Goal: Task Accomplishment & Management: Manage account settings

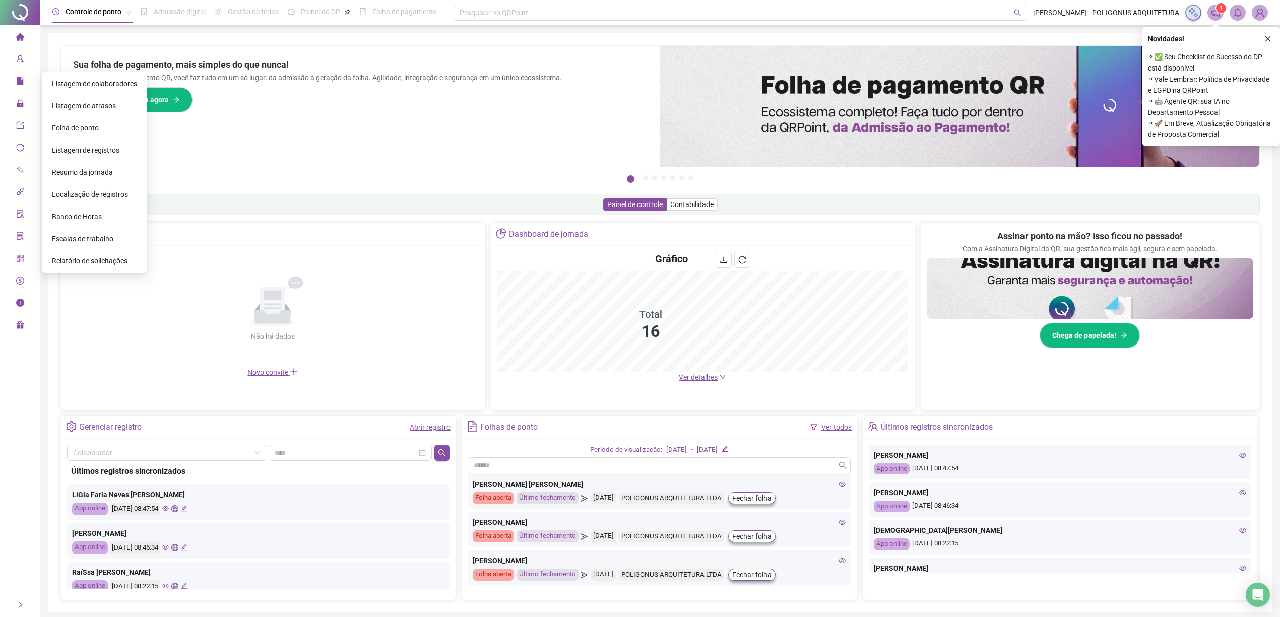
click at [1266, 41] on icon "close" at bounding box center [1267, 38] width 7 height 7
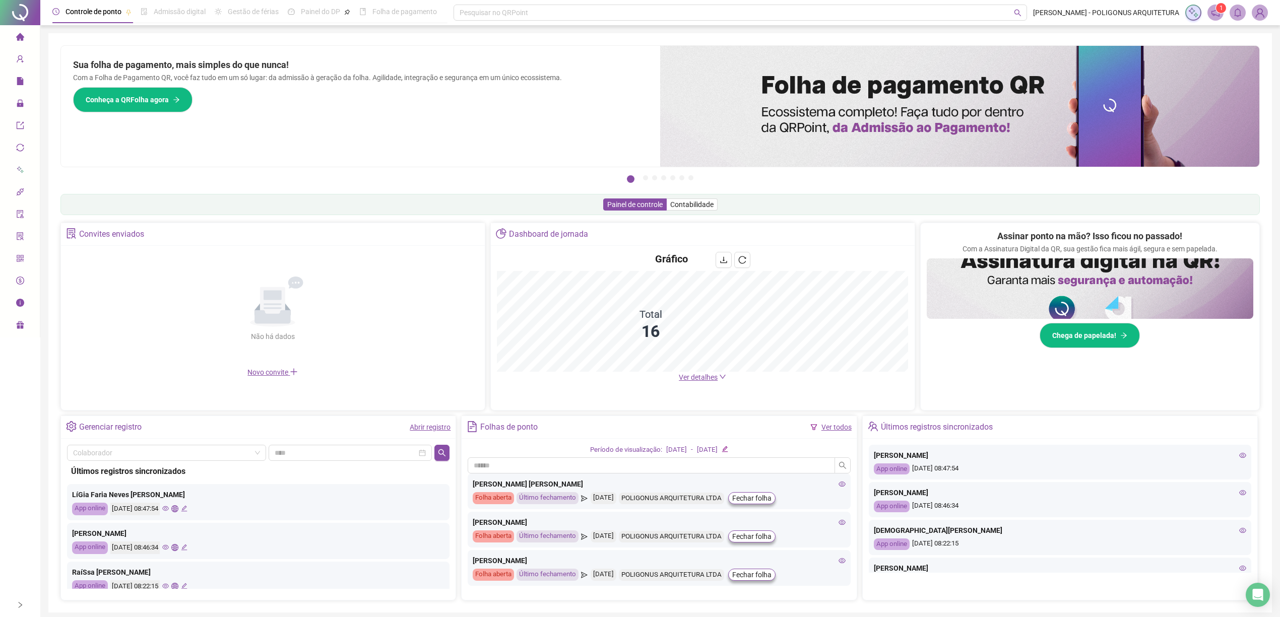
click at [25, 92] on ul "Página inicial Cadastros Relatórios Administração Exportações Integrações Agent…" at bounding box center [20, 181] width 40 height 312
click at [14, 56] on div "Cadastros" at bounding box center [20, 59] width 36 height 20
click at [17, 88] on span "file" at bounding box center [20, 83] width 8 height 20
click at [29, 79] on span "Relatórios" at bounding box center [45, 82] width 32 height 8
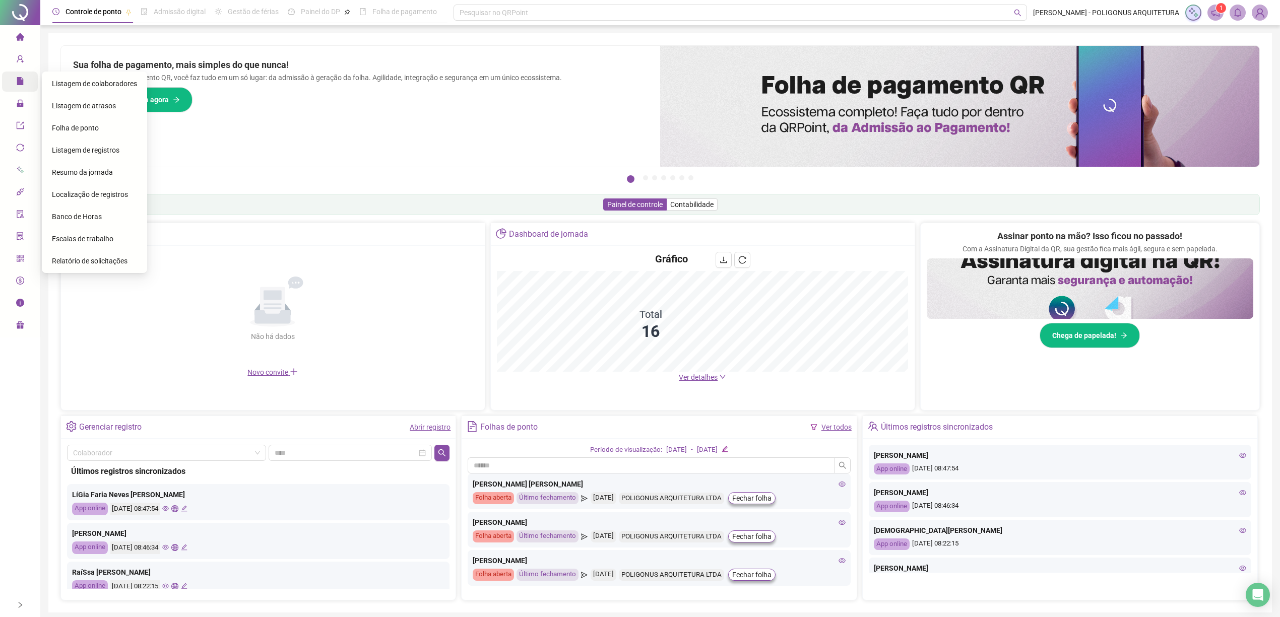
click at [13, 79] on div "Relatórios" at bounding box center [20, 82] width 36 height 20
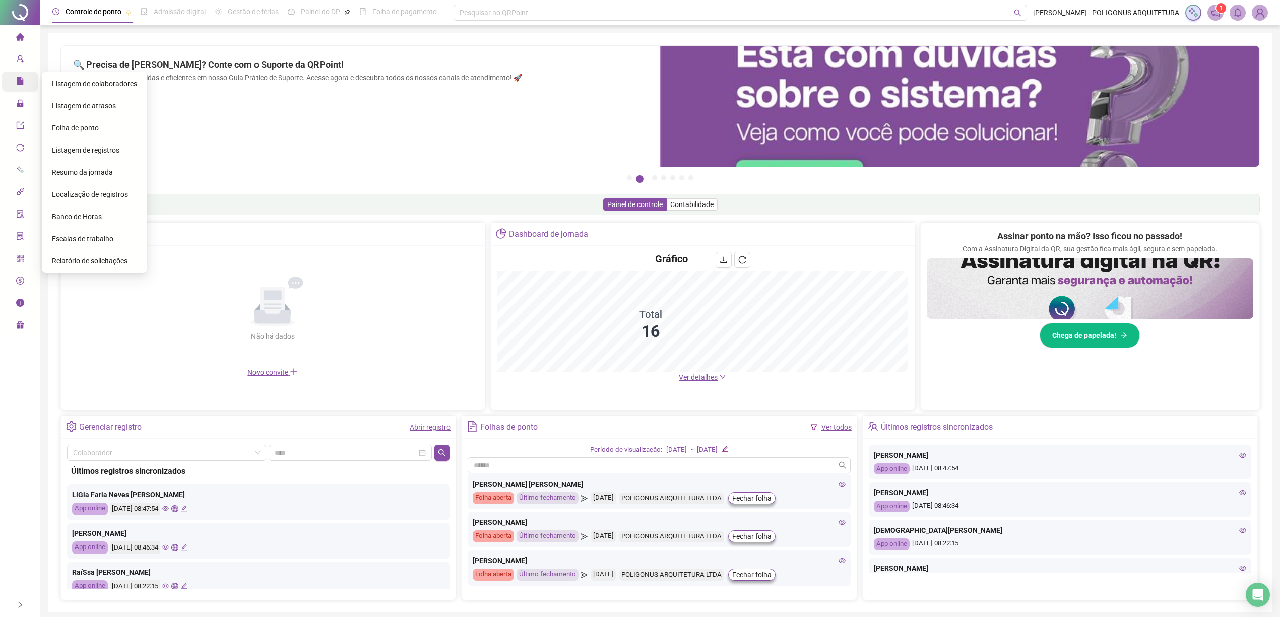
click at [18, 79] on icon "file" at bounding box center [20, 81] width 7 height 8
click at [21, 80] on icon "file" at bounding box center [20, 81] width 7 height 8
click at [21, 76] on span "file" at bounding box center [20, 83] width 8 height 20
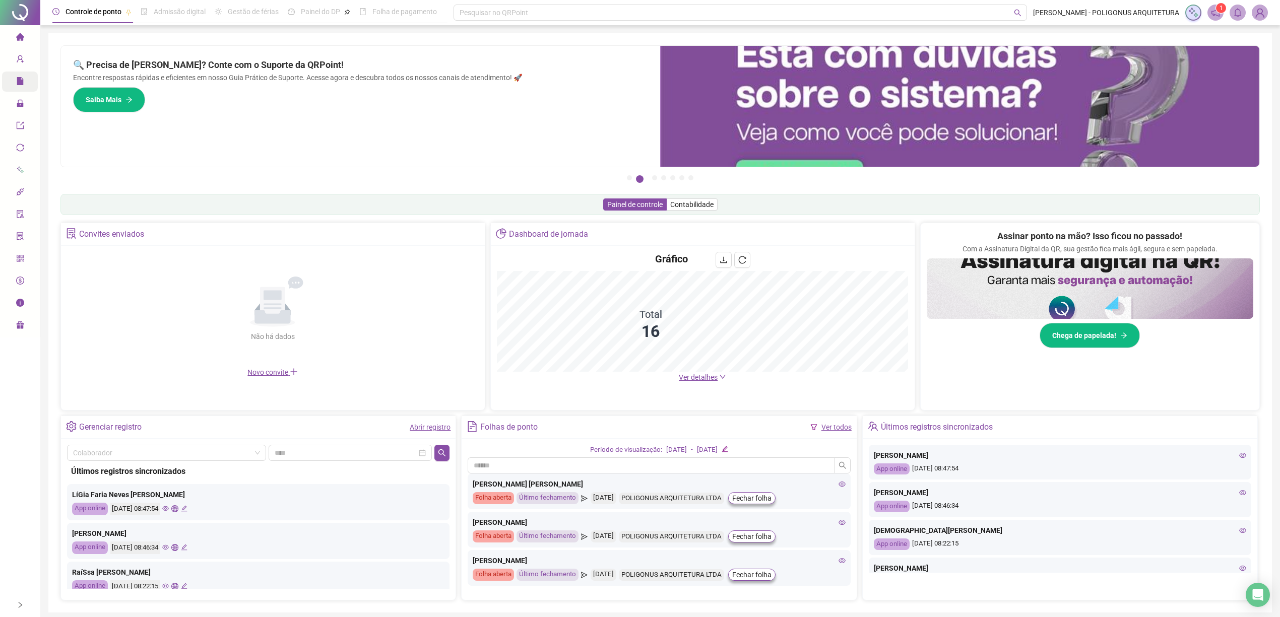
click at [20, 44] on span "home" at bounding box center [20, 38] width 8 height 20
drag, startPoint x: 20, startPoint y: 44, endPoint x: 19, endPoint y: 35, distance: 9.1
click at [19, 35] on icon "home" at bounding box center [20, 37] width 8 height 8
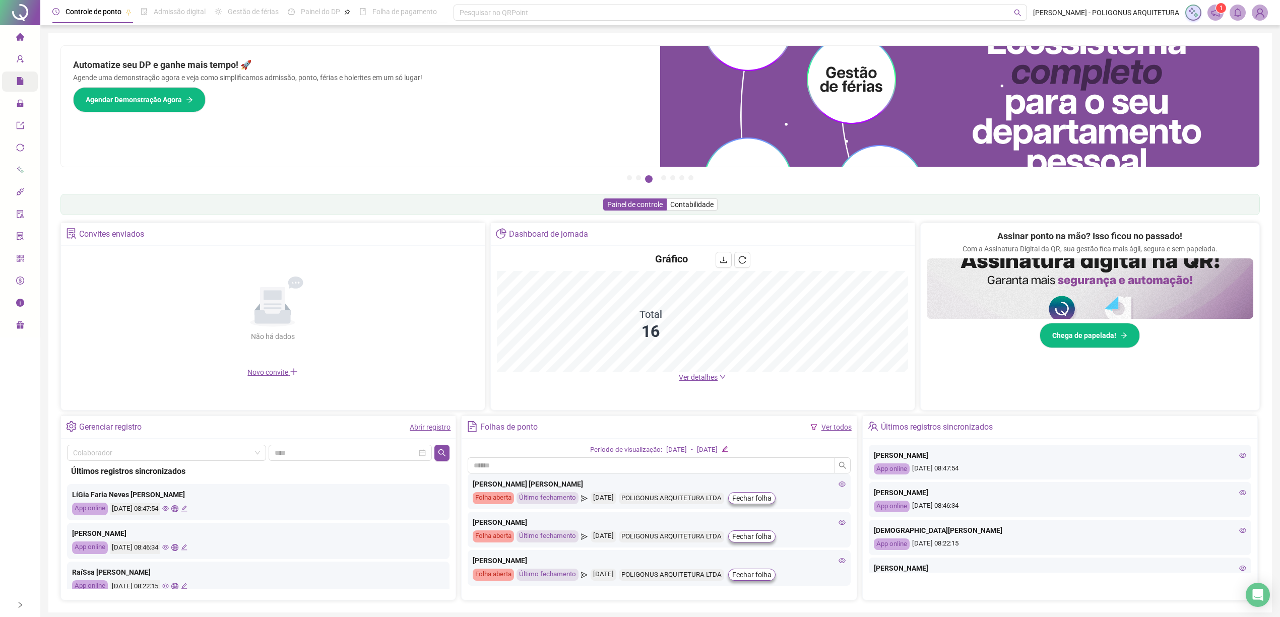
click at [18, 36] on icon "home" at bounding box center [20, 37] width 8 height 8
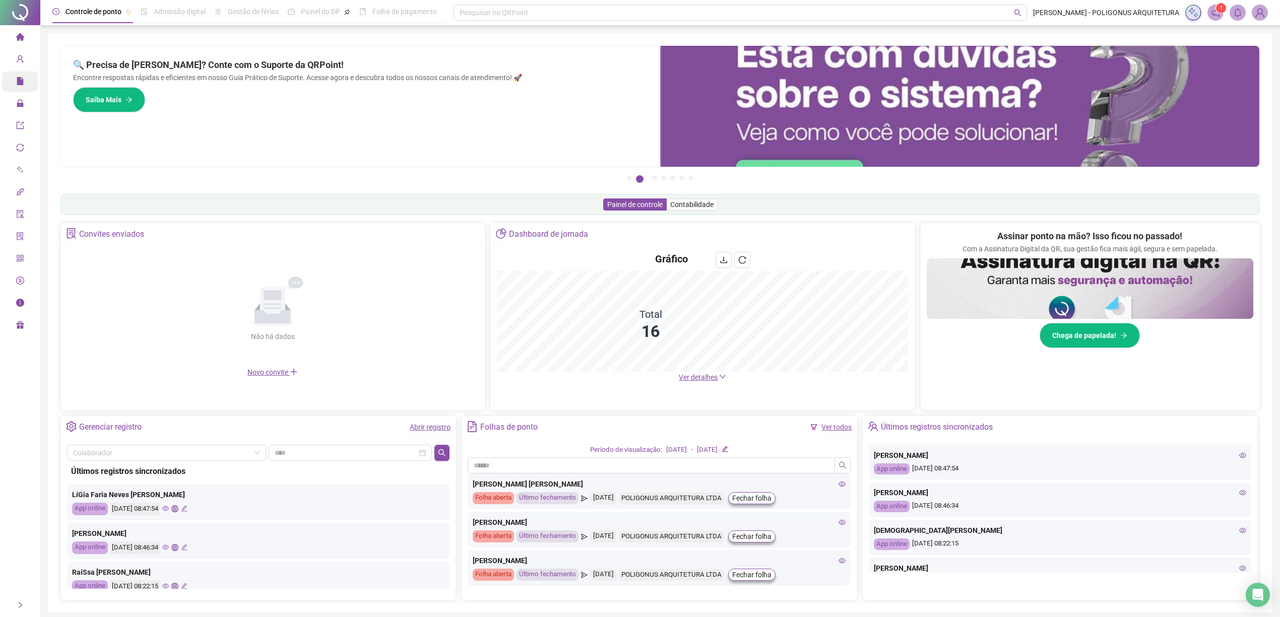
click at [1220, 13] on span at bounding box center [1215, 13] width 16 height 16
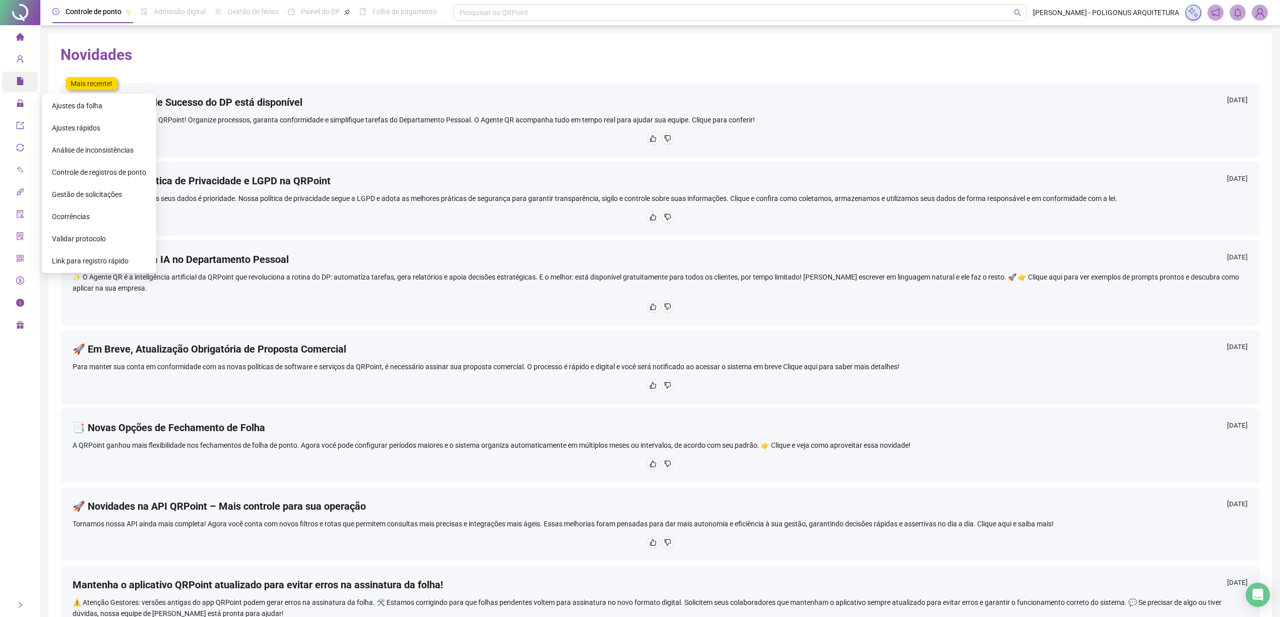
click at [77, 196] on span "Gestão de solicitações" at bounding box center [87, 194] width 70 height 8
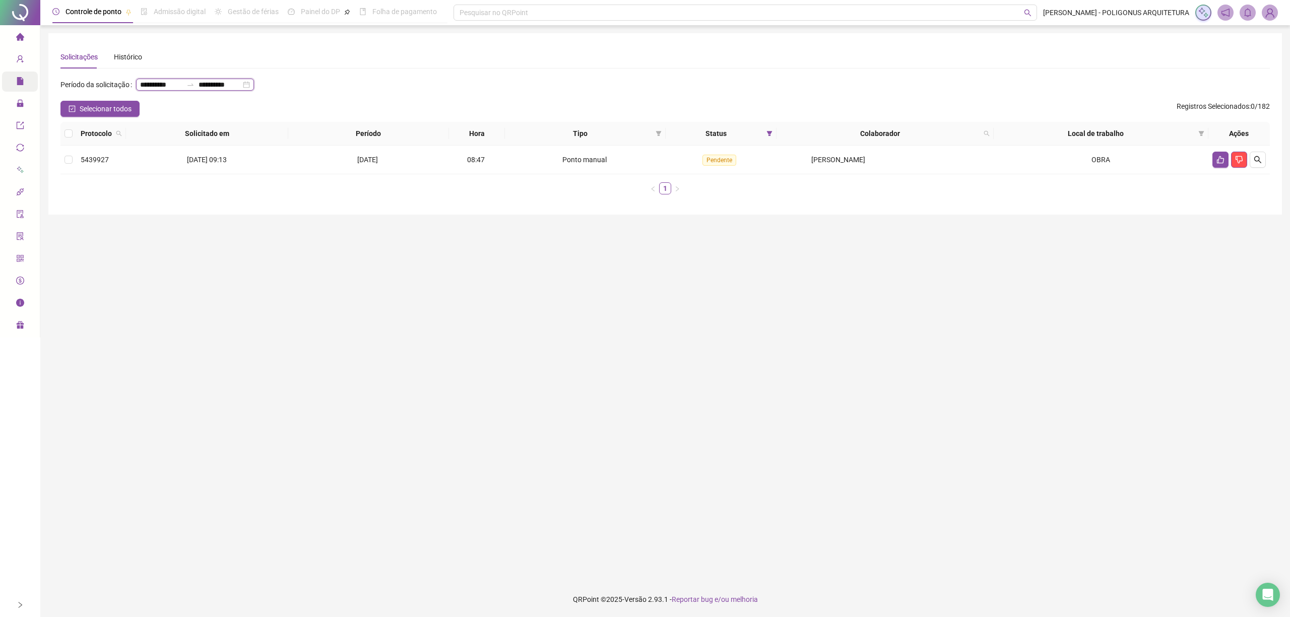
click at [172, 83] on input "**********" at bounding box center [161, 84] width 42 height 11
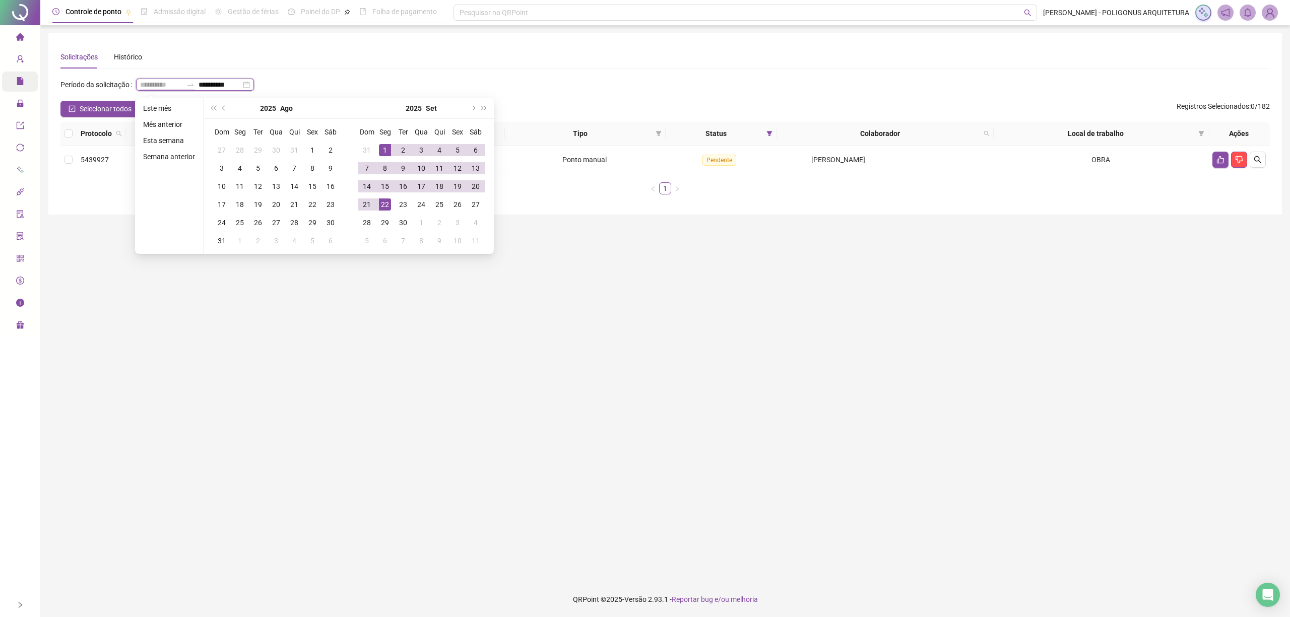
type input "**********"
click at [379, 148] on div "1" at bounding box center [385, 150] width 12 height 12
type input "**********"
click at [387, 207] on div "22" at bounding box center [385, 205] width 12 height 12
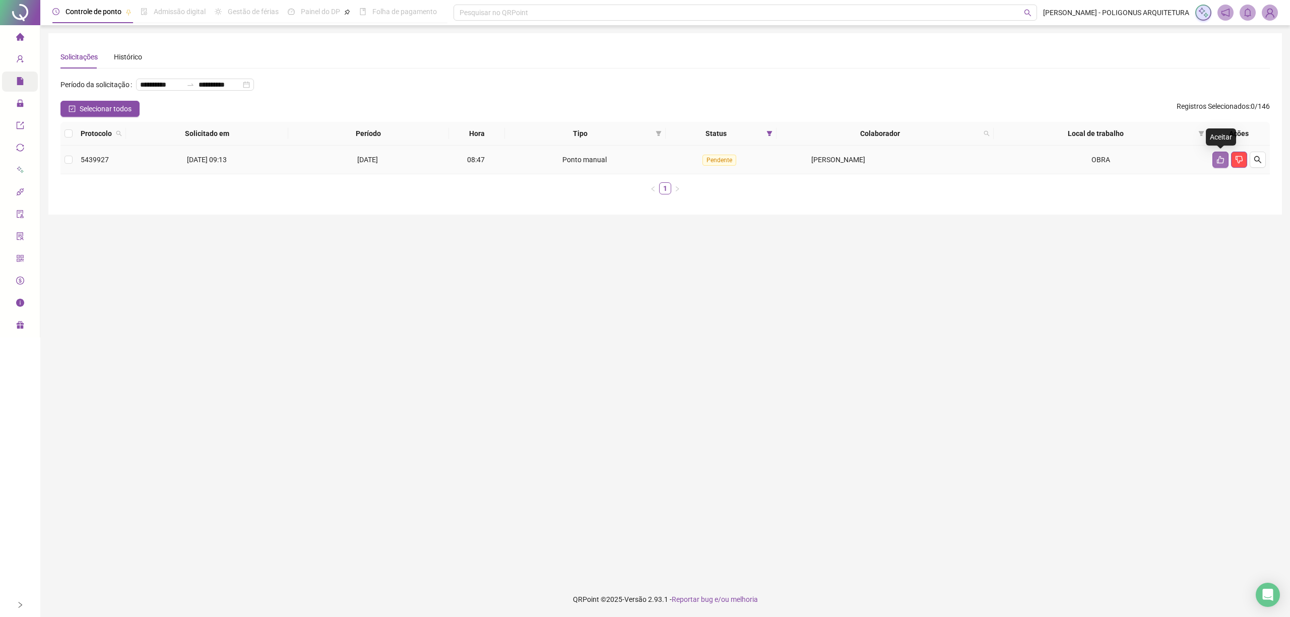
click at [1216, 158] on icon "like" at bounding box center [1220, 160] width 8 height 8
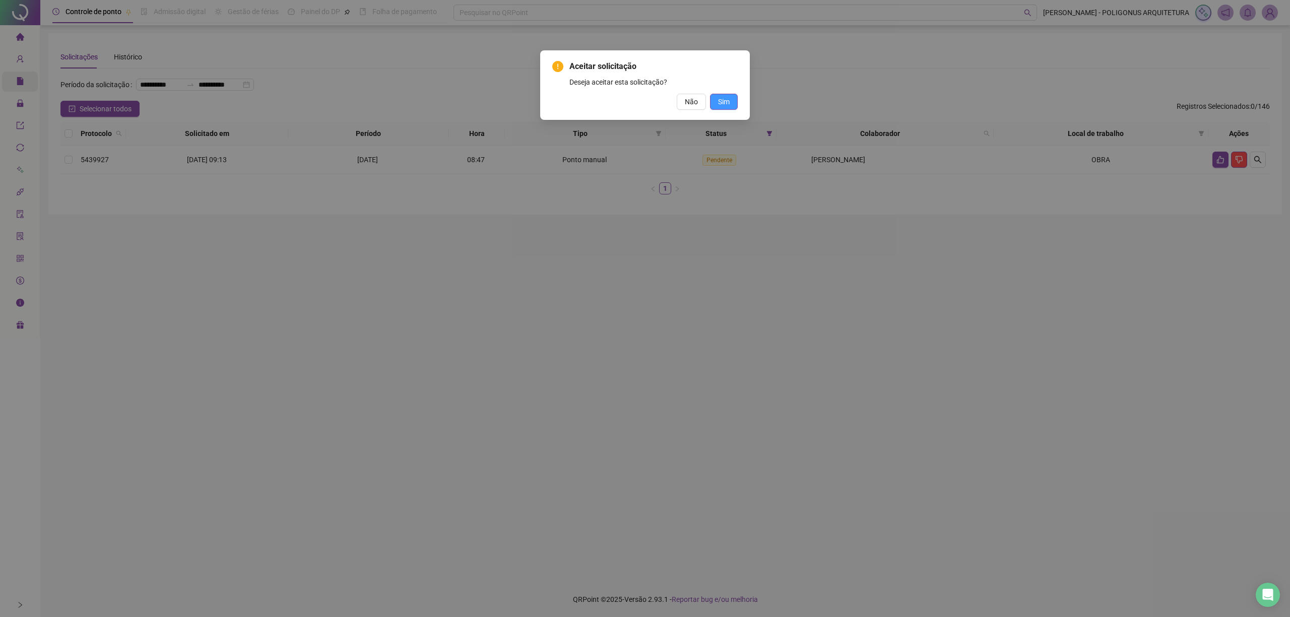
click at [726, 102] on span "Sim" at bounding box center [724, 101] width 12 height 11
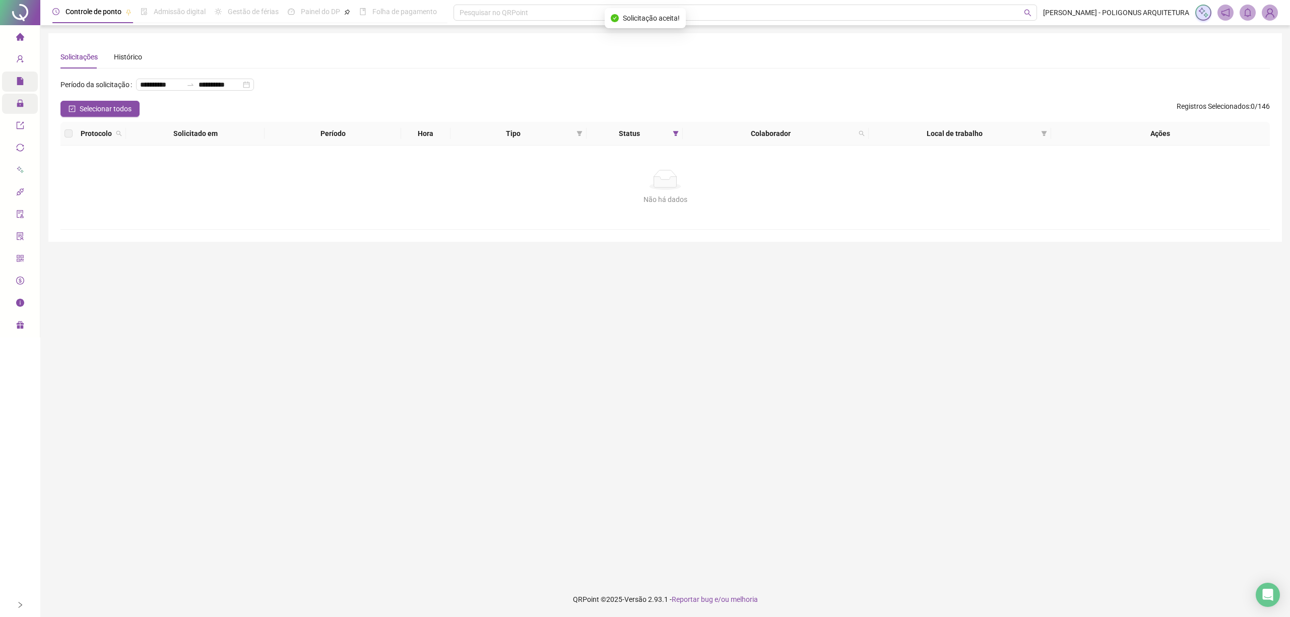
click at [24, 107] on span "Administração" at bounding box center [45, 104] width 59 height 8
click at [82, 105] on span "Ajustes da folha" at bounding box center [77, 106] width 50 height 8
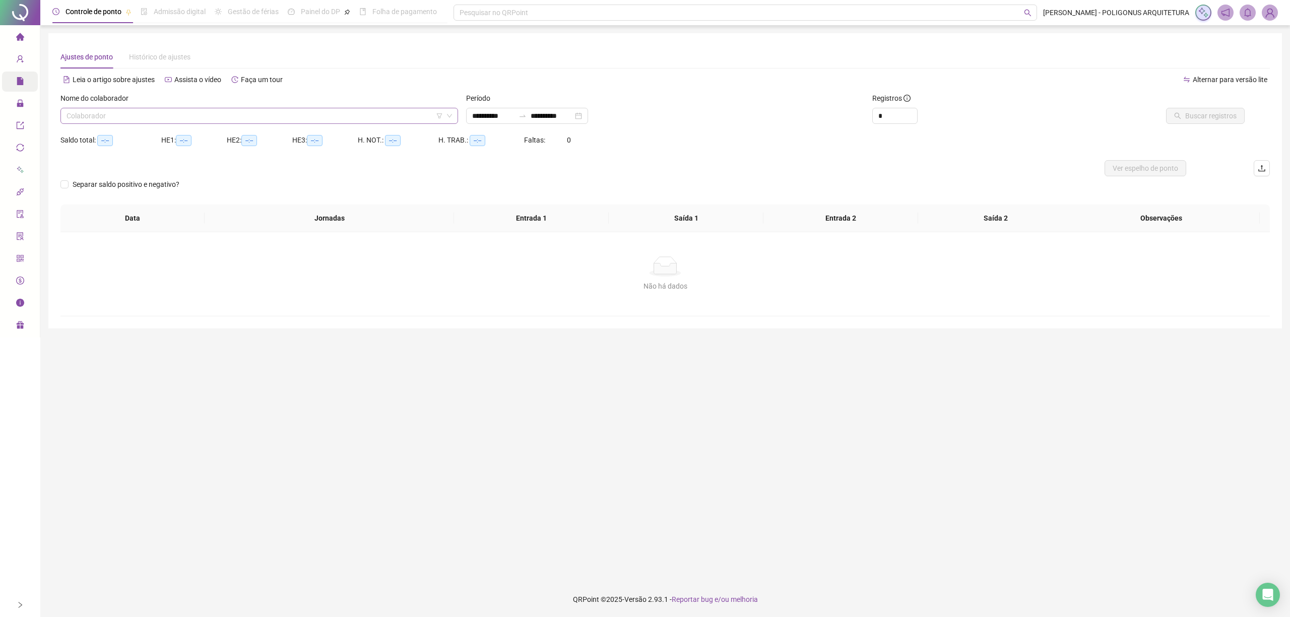
click at [199, 113] on input "search" at bounding box center [255, 115] width 376 height 15
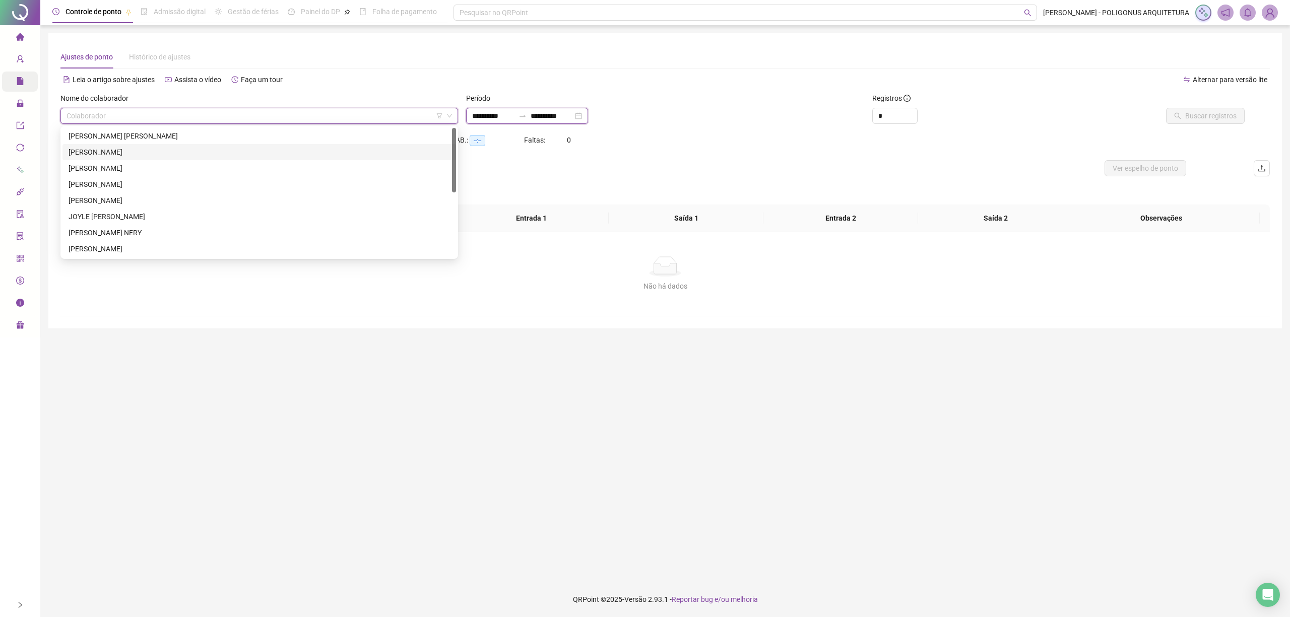
click at [485, 115] on input "**********" at bounding box center [493, 115] width 42 height 11
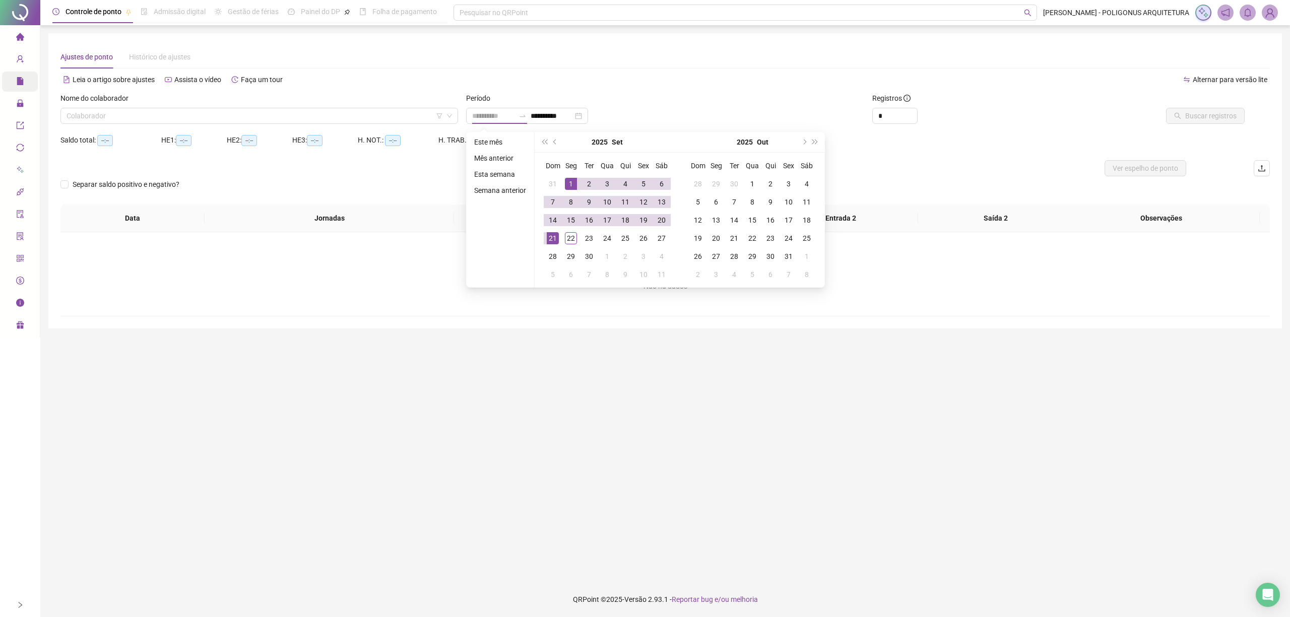
click at [571, 179] on div "1" at bounding box center [571, 184] width 12 height 12
click at [557, 112] on input "**********" at bounding box center [552, 115] width 42 height 11
type input "**********"
click at [553, 234] on div "21" at bounding box center [553, 238] width 12 height 12
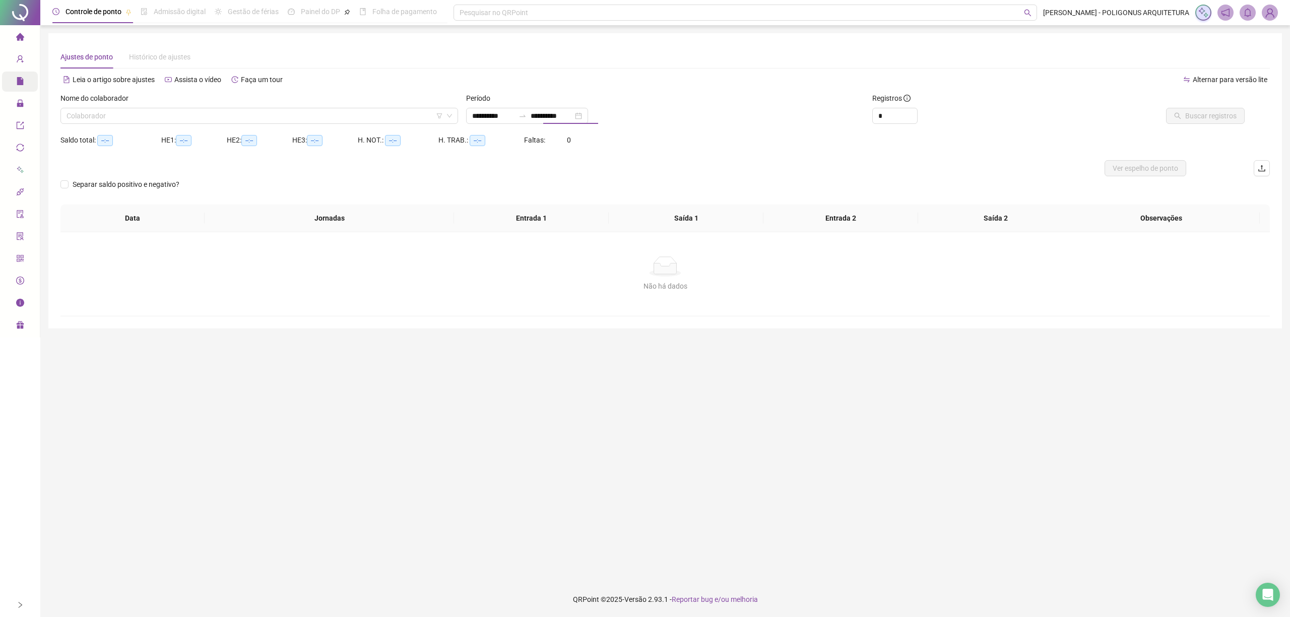
click at [687, 100] on div "Período" at bounding box center [665, 100] width 398 height 15
click at [395, 113] on input "search" at bounding box center [255, 115] width 376 height 15
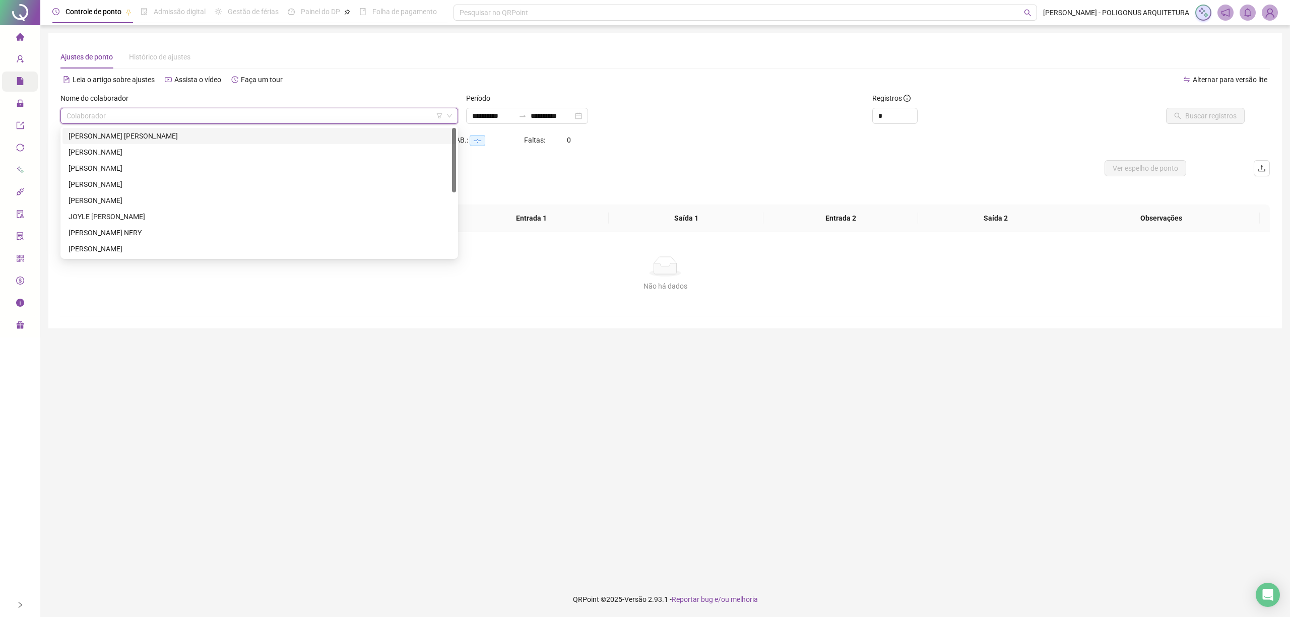
click at [319, 129] on div "[PERSON_NAME] [PERSON_NAME]" at bounding box center [258, 136] width 393 height 16
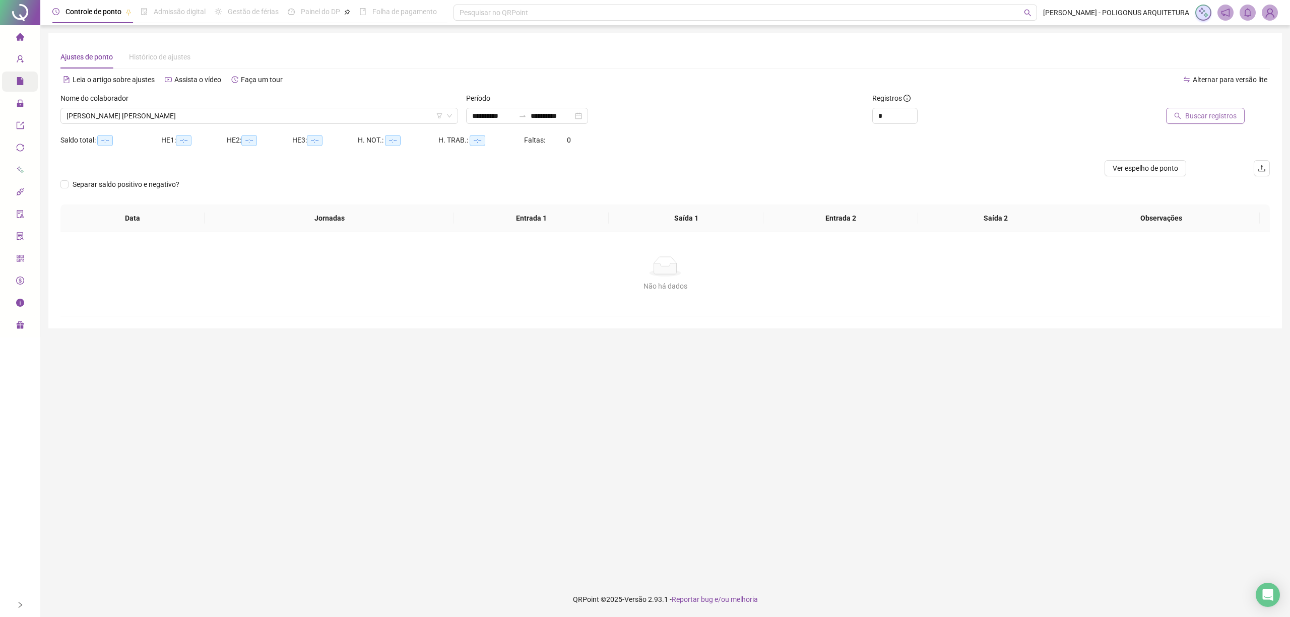
click at [1216, 115] on span "Buscar registros" at bounding box center [1210, 115] width 51 height 11
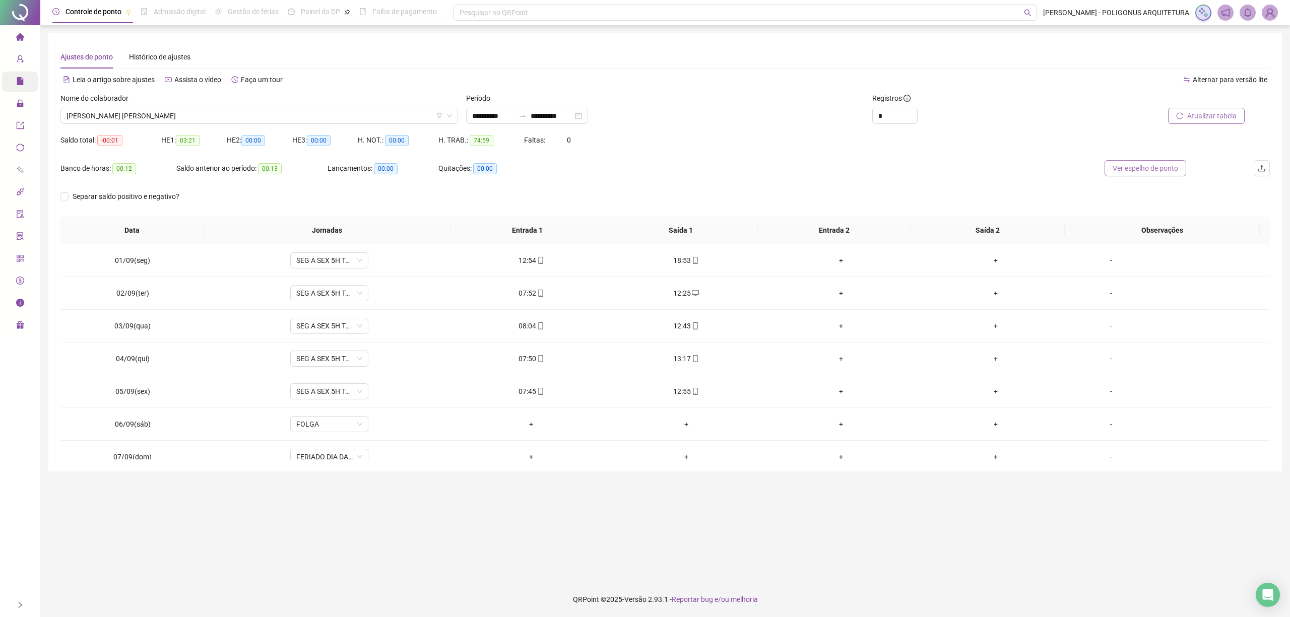
click at [1138, 169] on span "Ver espelho de ponto" at bounding box center [1144, 168] width 65 height 11
click at [449, 121] on span "[PERSON_NAME] [PERSON_NAME]" at bounding box center [259, 115] width 385 height 15
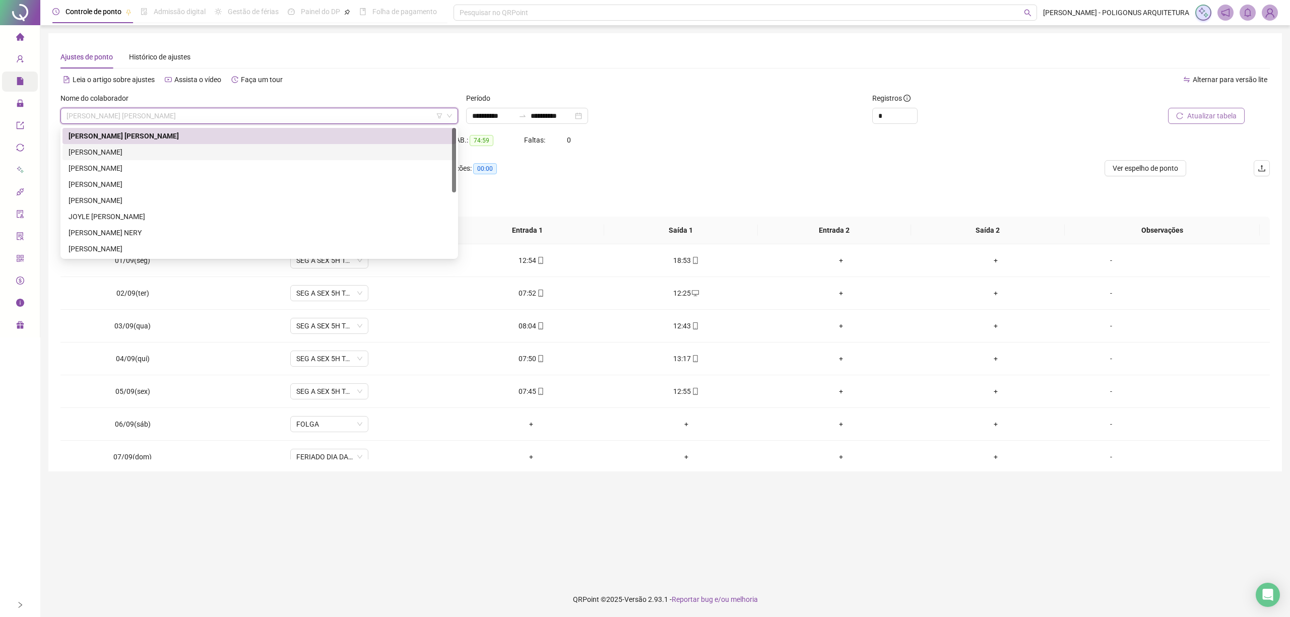
click at [208, 149] on div "[PERSON_NAME]" at bounding box center [259, 152] width 381 height 11
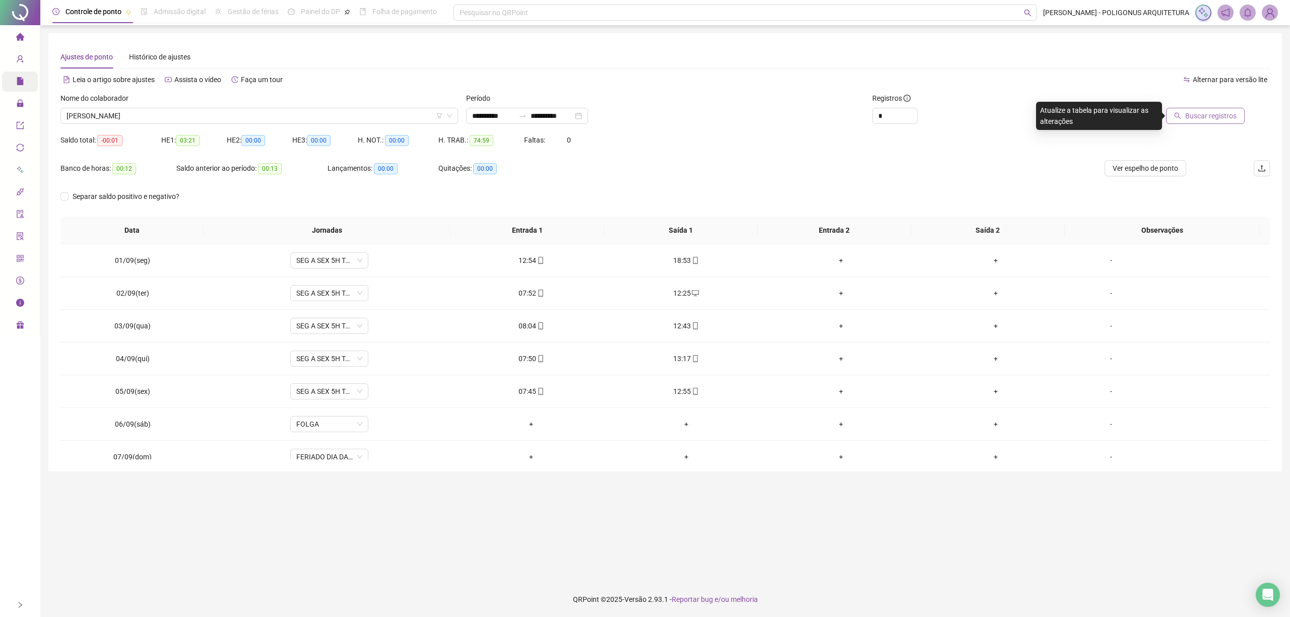
click at [1206, 116] on span "Buscar registros" at bounding box center [1210, 115] width 51 height 11
click at [1200, 113] on span "Atualizar tabela" at bounding box center [1211, 115] width 49 height 11
click at [1144, 169] on span "Ver espelho de ponto" at bounding box center [1144, 168] width 65 height 11
click at [452, 117] on icon "down" at bounding box center [449, 116] width 6 height 6
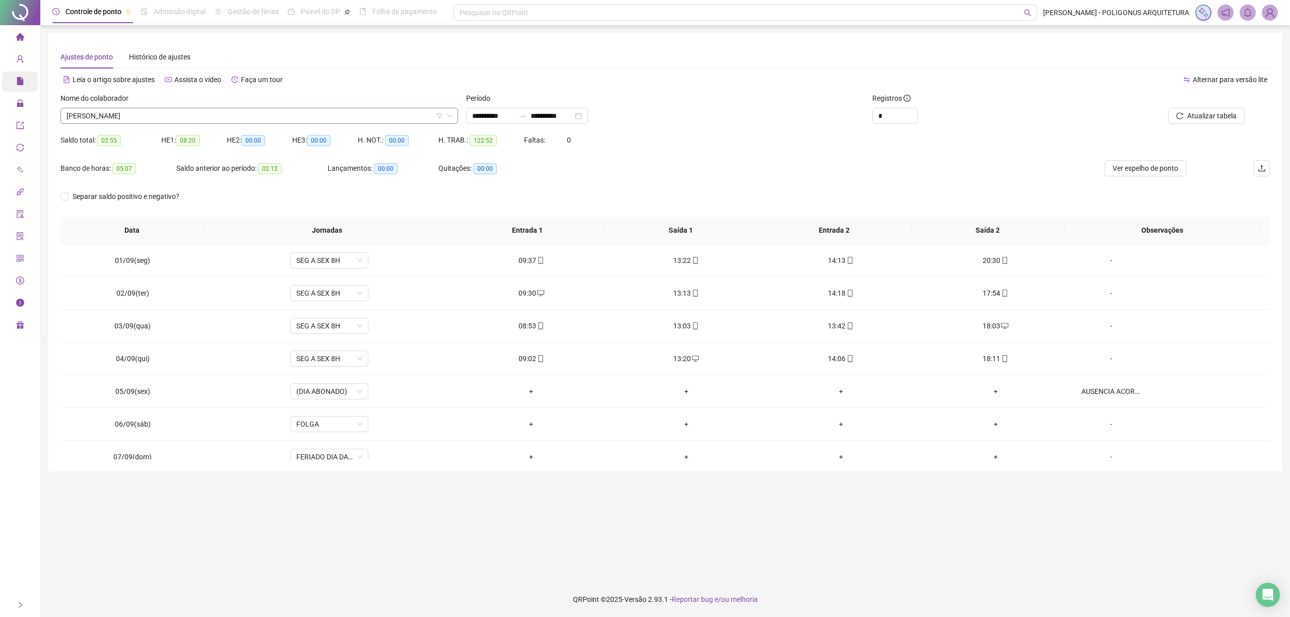
click at [450, 115] on icon "down" at bounding box center [449, 116] width 5 height 4
click at [446, 116] on icon "down" at bounding box center [449, 116] width 6 height 6
click at [392, 116] on span "[PERSON_NAME]" at bounding box center [259, 115] width 385 height 15
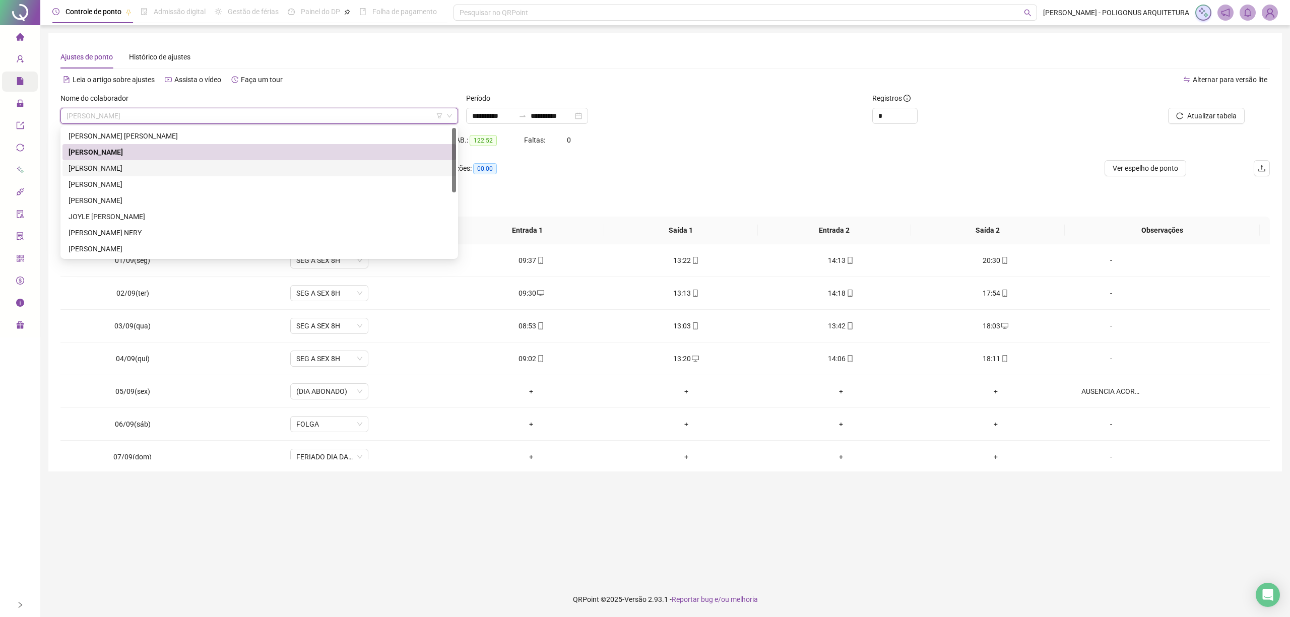
click at [158, 170] on div "[PERSON_NAME]" at bounding box center [259, 168] width 381 height 11
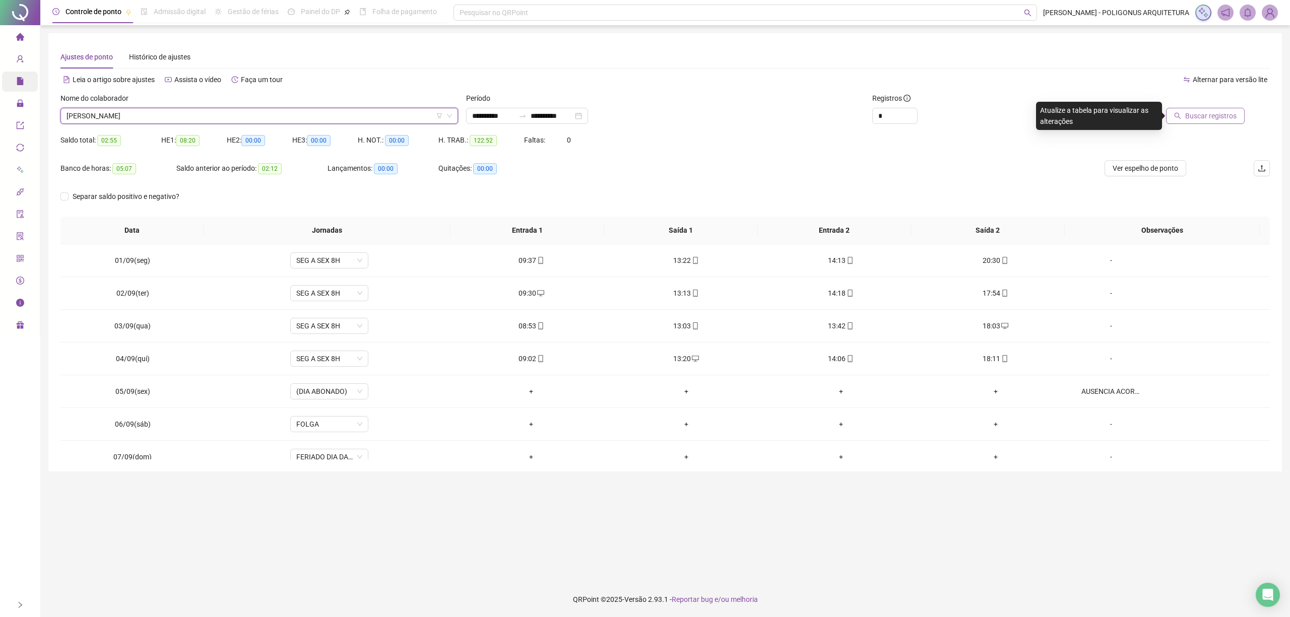
click at [1182, 111] on button "Buscar registros" at bounding box center [1205, 116] width 79 height 16
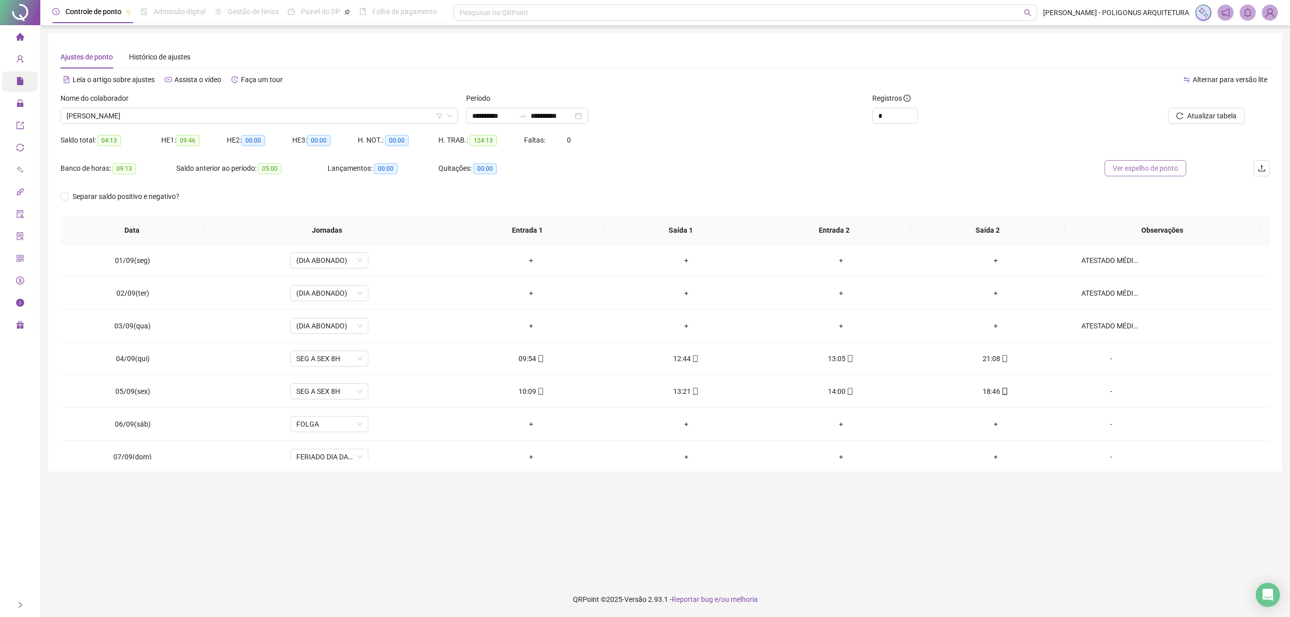
click at [1143, 166] on span "Ver espelho de ponto" at bounding box center [1144, 168] width 65 height 11
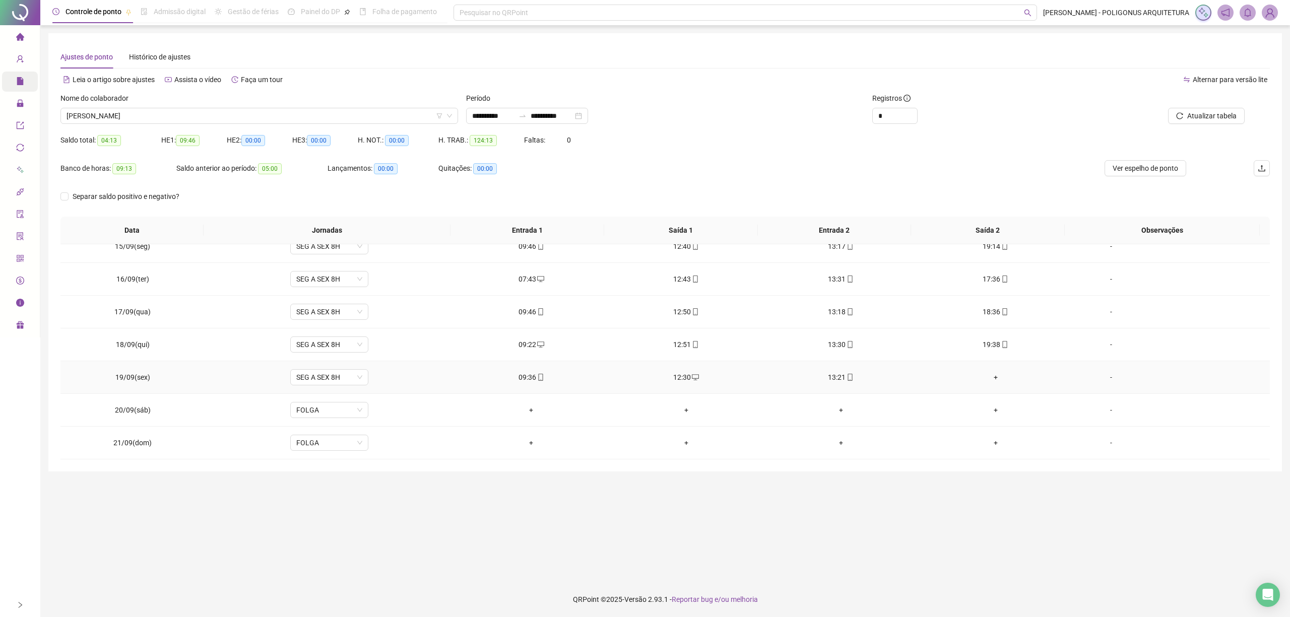
scroll to position [476, 0]
click at [990, 377] on div "+" at bounding box center [995, 377] width 139 height 11
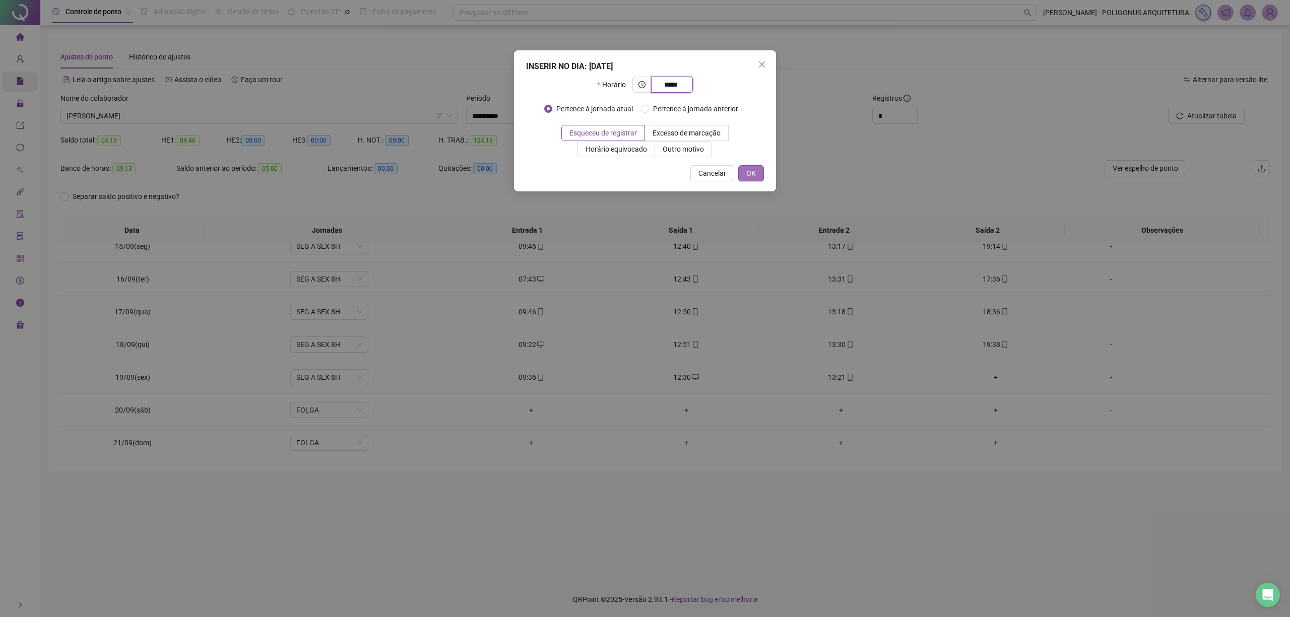
type input "*****"
click at [749, 175] on span "OK" at bounding box center [751, 173] width 10 height 11
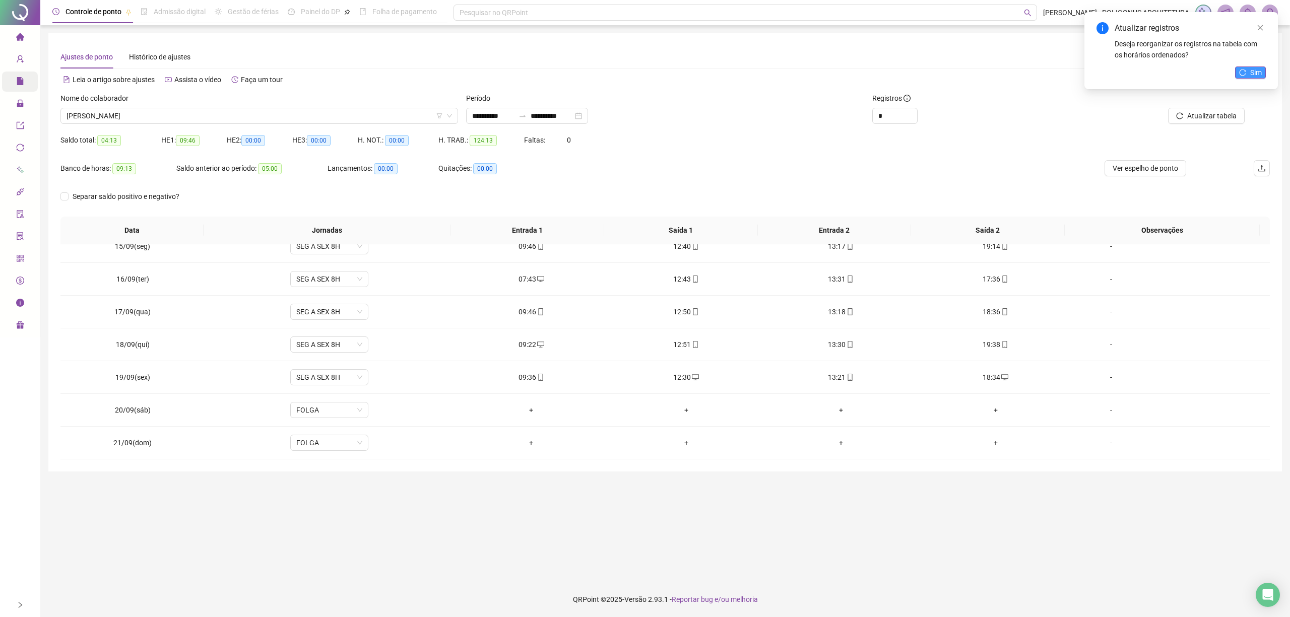
click at [1245, 77] on button "Sim" at bounding box center [1250, 73] width 31 height 12
click at [1227, 116] on span "Atualizar tabela" at bounding box center [1211, 115] width 49 height 11
click at [1155, 164] on span "Ver espelho de ponto" at bounding box center [1144, 168] width 65 height 11
click at [655, 144] on div "Saldo total: 09:26 HE 1: 09:53 HE 2: 00:00 HE 3: 00:00 H. NOT.: 00:00 H. TRAB.:…" at bounding box center [664, 146] width 1209 height 28
click at [293, 122] on span "[PERSON_NAME]" at bounding box center [259, 115] width 385 height 15
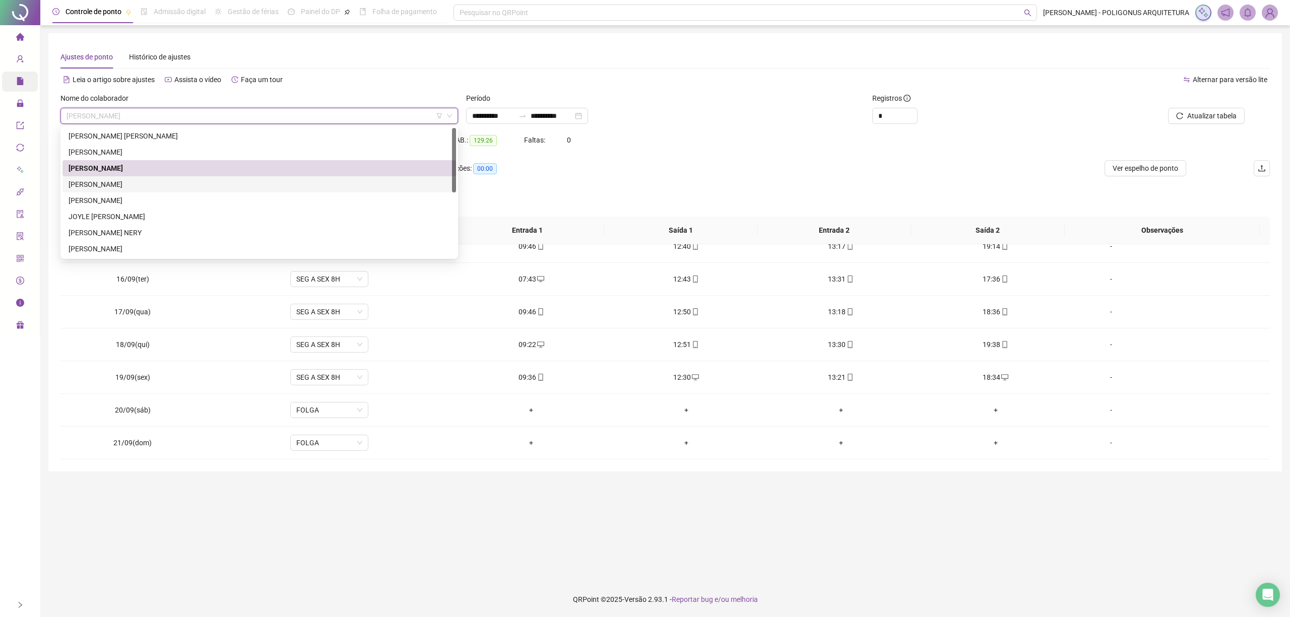
click at [166, 184] on div "[PERSON_NAME]" at bounding box center [259, 184] width 381 height 11
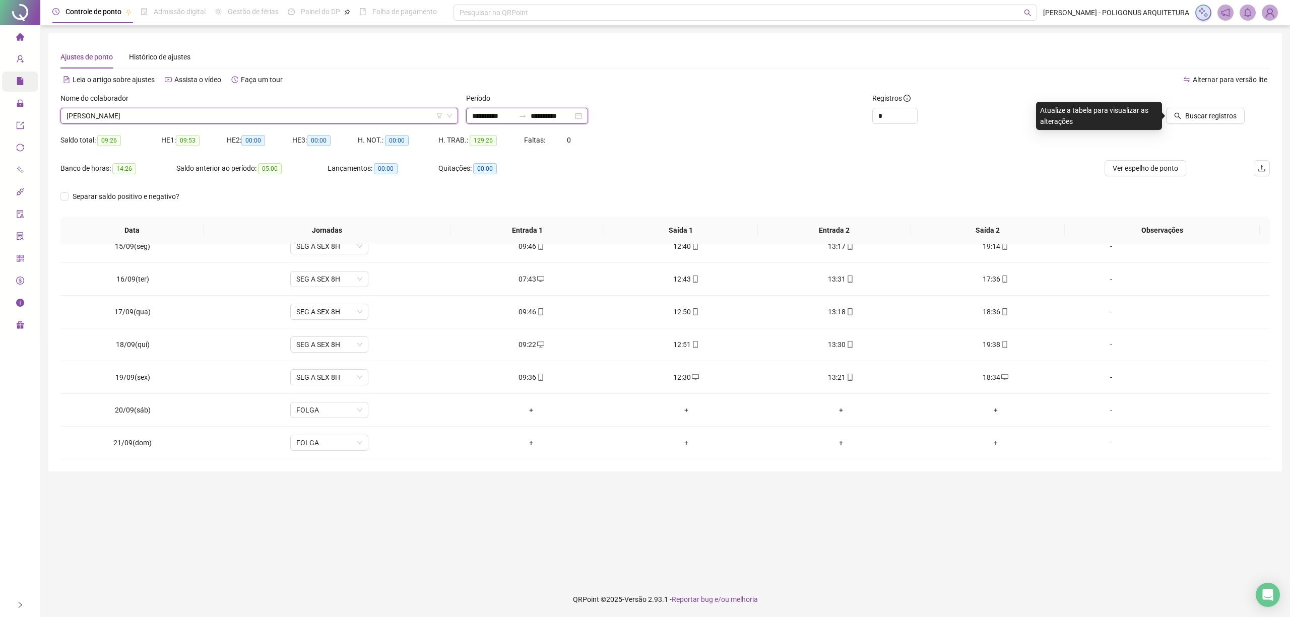
click at [514, 115] on input "**********" at bounding box center [493, 115] width 42 height 11
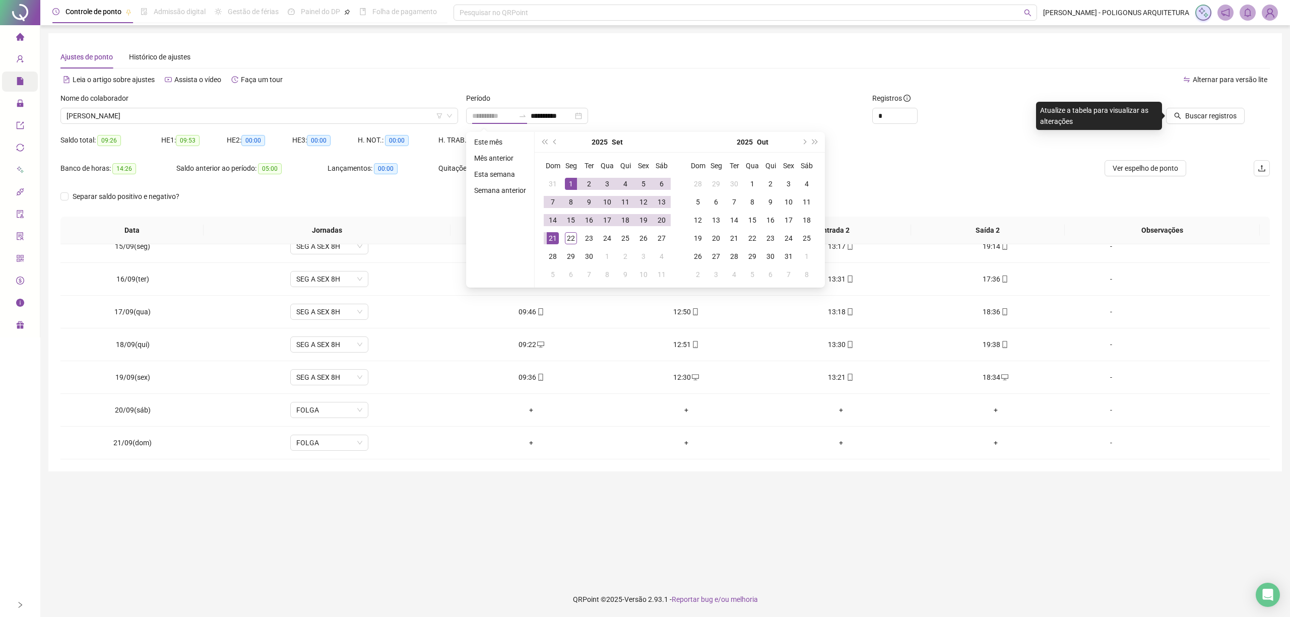
click at [569, 180] on div "1" at bounding box center [571, 184] width 12 height 12
click at [569, 117] on input "**********" at bounding box center [552, 115] width 42 height 11
type input "**********"
click at [554, 243] on div "21" at bounding box center [553, 238] width 12 height 12
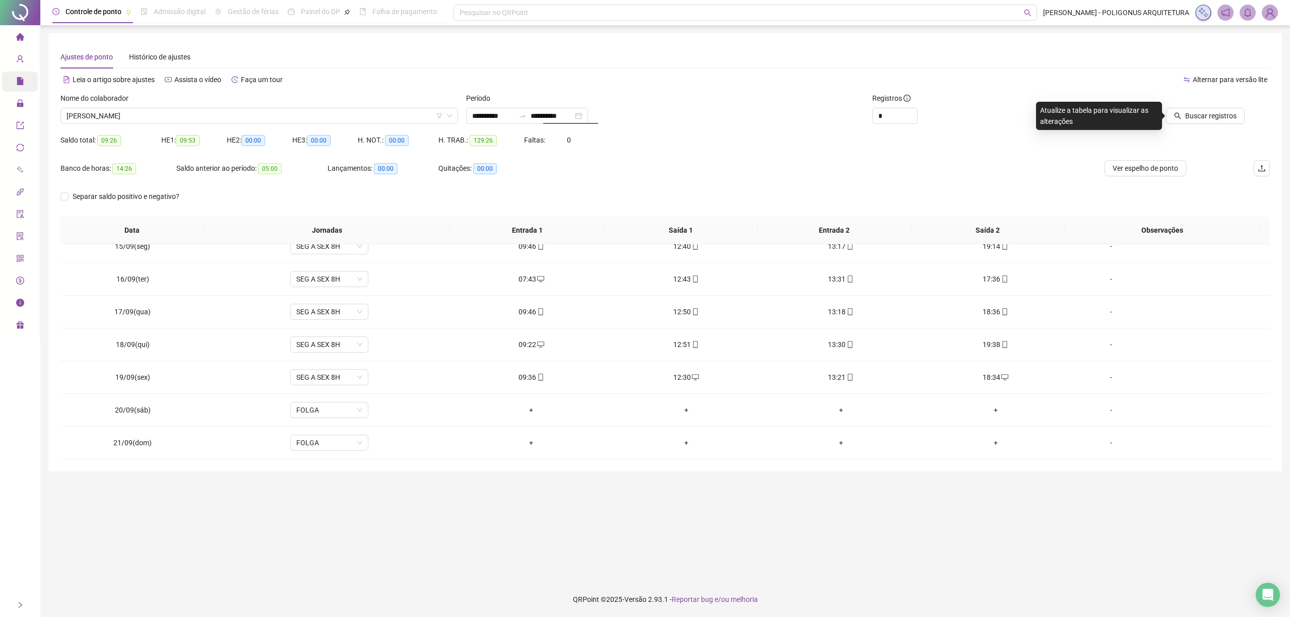
click at [723, 85] on div "Alternar para versão lite" at bounding box center [967, 80] width 605 height 16
click at [1195, 116] on span "Buscar registros" at bounding box center [1210, 115] width 51 height 11
click at [1204, 118] on span "Atualizar tabela" at bounding box center [1211, 115] width 49 height 11
click at [1143, 168] on span "Ver espelho de ponto" at bounding box center [1144, 168] width 65 height 11
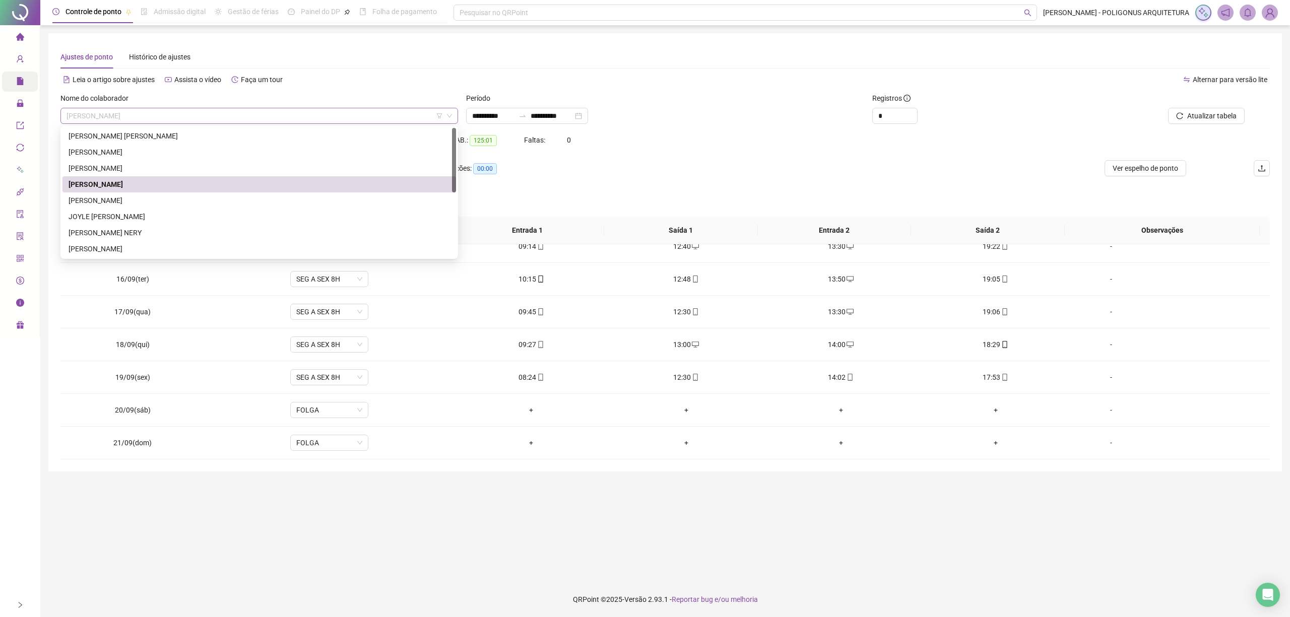
click at [293, 113] on span "[PERSON_NAME]" at bounding box center [259, 115] width 385 height 15
click at [172, 204] on div "[PERSON_NAME]" at bounding box center [259, 200] width 381 height 11
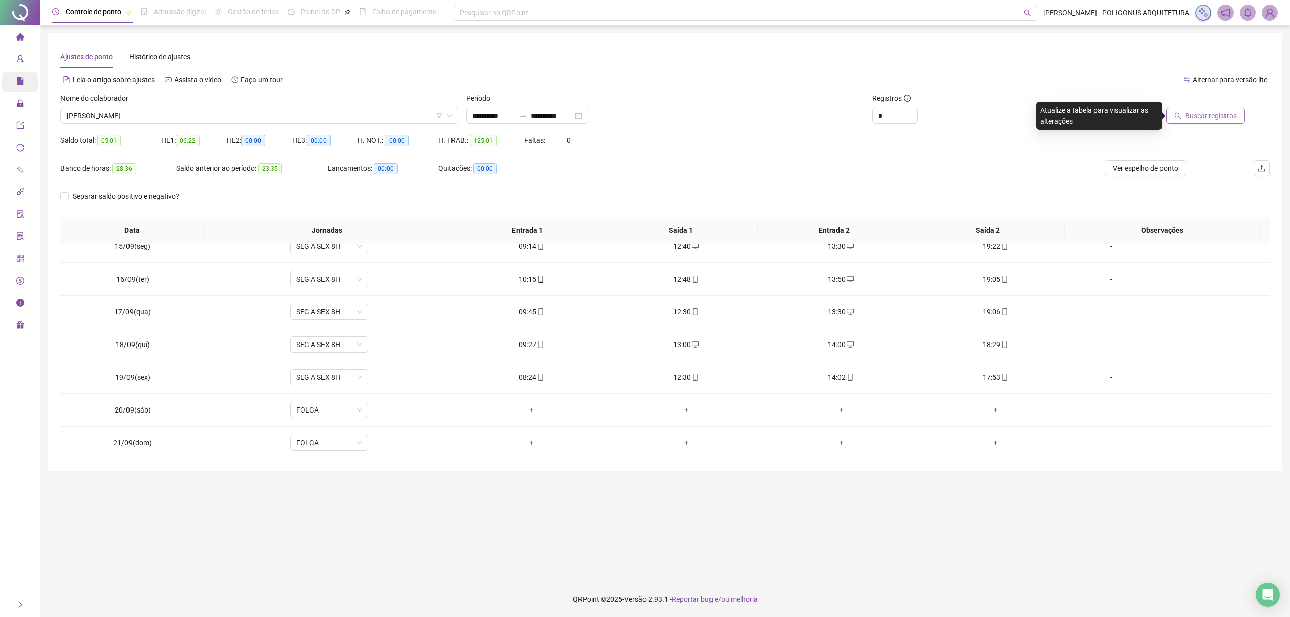
click at [1188, 115] on span "Buscar registros" at bounding box center [1210, 115] width 51 height 11
click at [1147, 168] on span "Ver espelho de ponto" at bounding box center [1144, 168] width 65 height 11
click at [229, 116] on span "[PERSON_NAME]" at bounding box center [259, 115] width 385 height 15
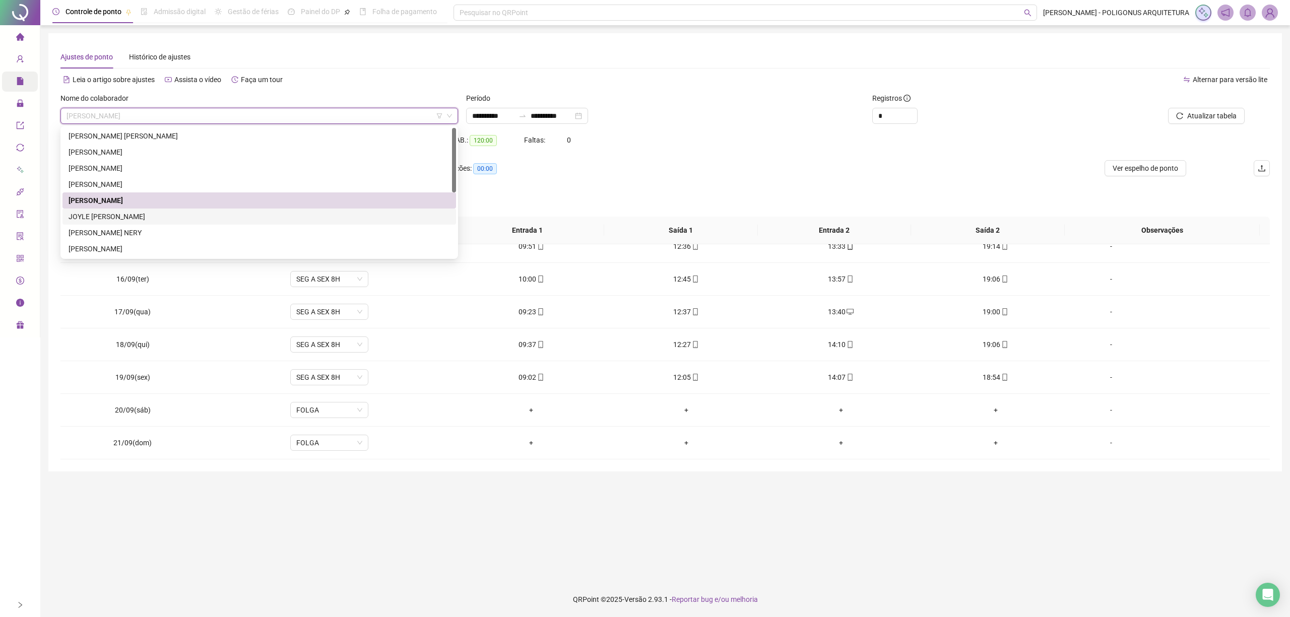
click at [137, 218] on div "JOYLE [PERSON_NAME]" at bounding box center [259, 216] width 381 height 11
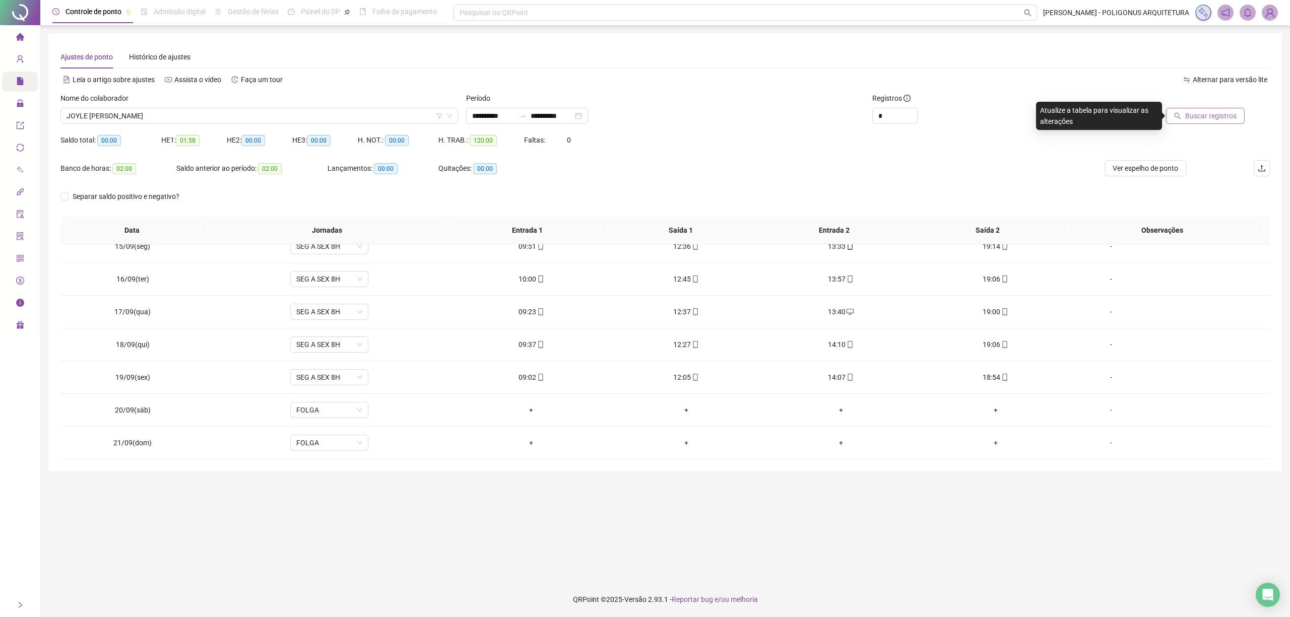
click at [1209, 116] on span "Buscar registros" at bounding box center [1210, 115] width 51 height 11
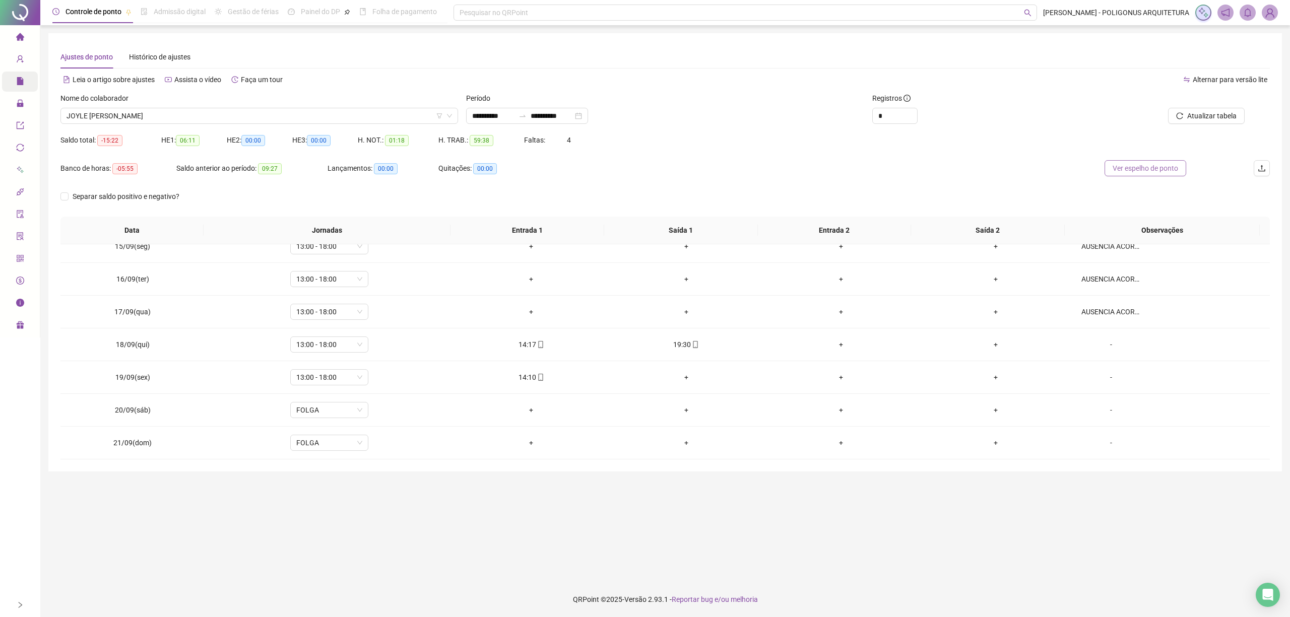
click at [1143, 170] on span "Ver espelho de ponto" at bounding box center [1144, 168] width 65 height 11
click at [305, 117] on span "JOYLE [PERSON_NAME]" at bounding box center [259, 115] width 385 height 15
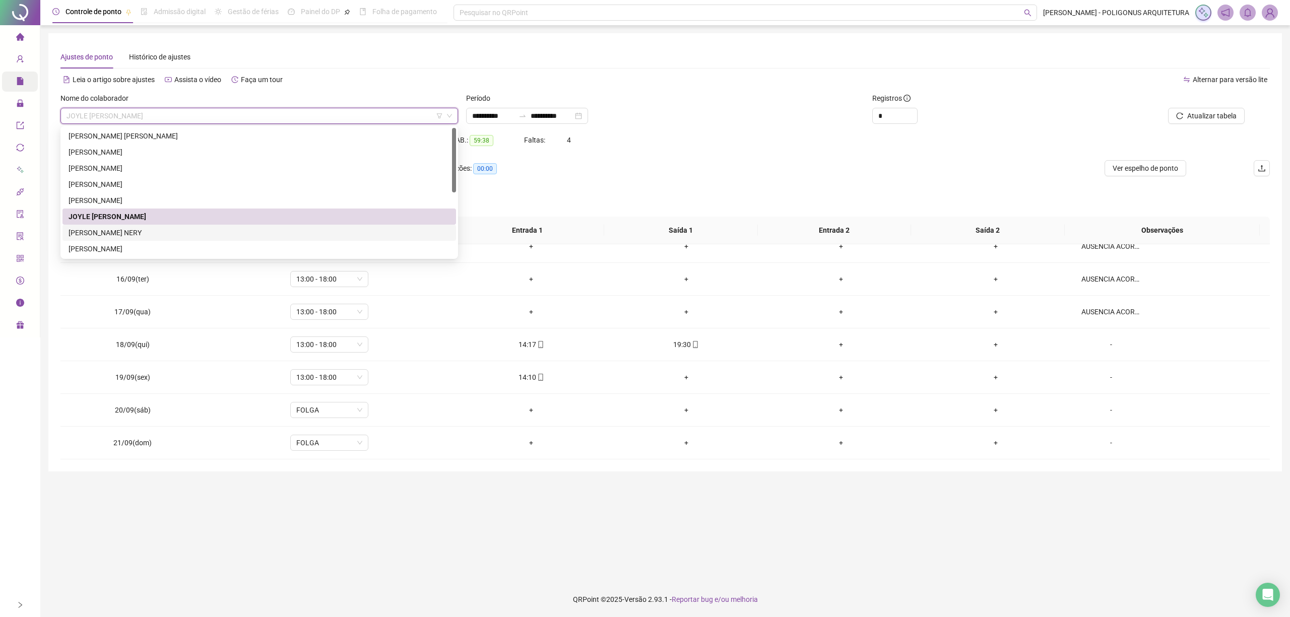
click at [131, 228] on div "[PERSON_NAME] NERY" at bounding box center [259, 232] width 381 height 11
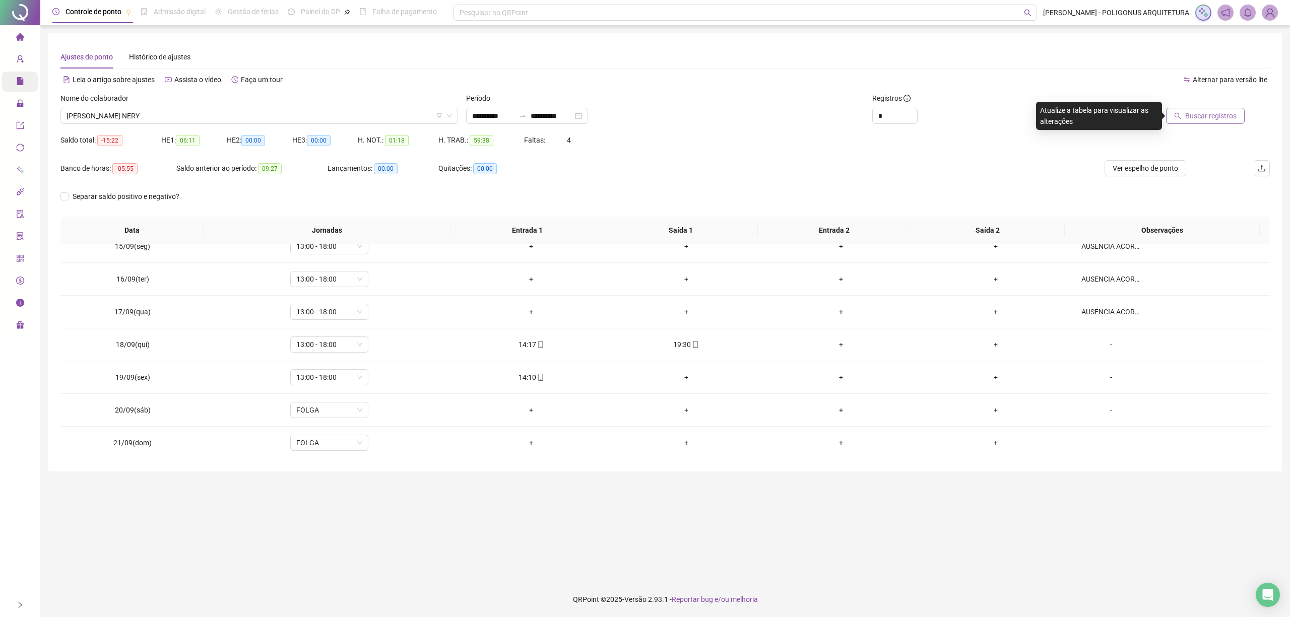
click at [1207, 115] on span "Buscar registros" at bounding box center [1210, 115] width 51 height 11
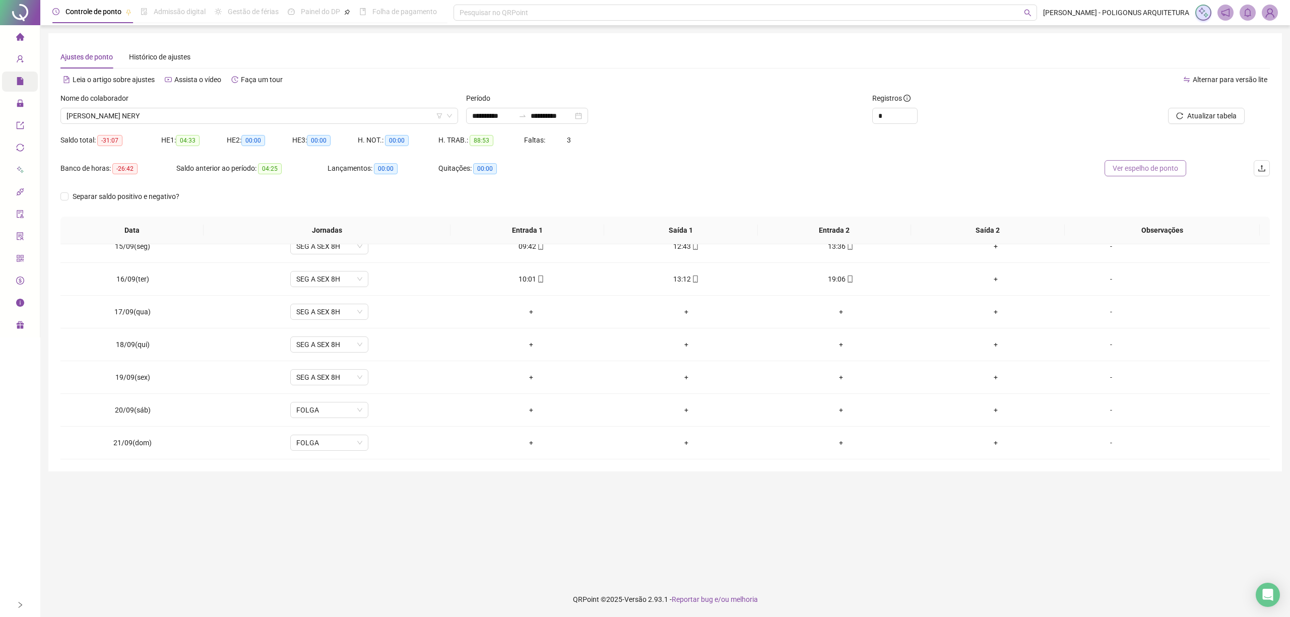
click at [1156, 168] on span "Ver espelho de ponto" at bounding box center [1144, 168] width 65 height 11
click at [347, 120] on span "[PERSON_NAME] NERY" at bounding box center [259, 115] width 385 height 15
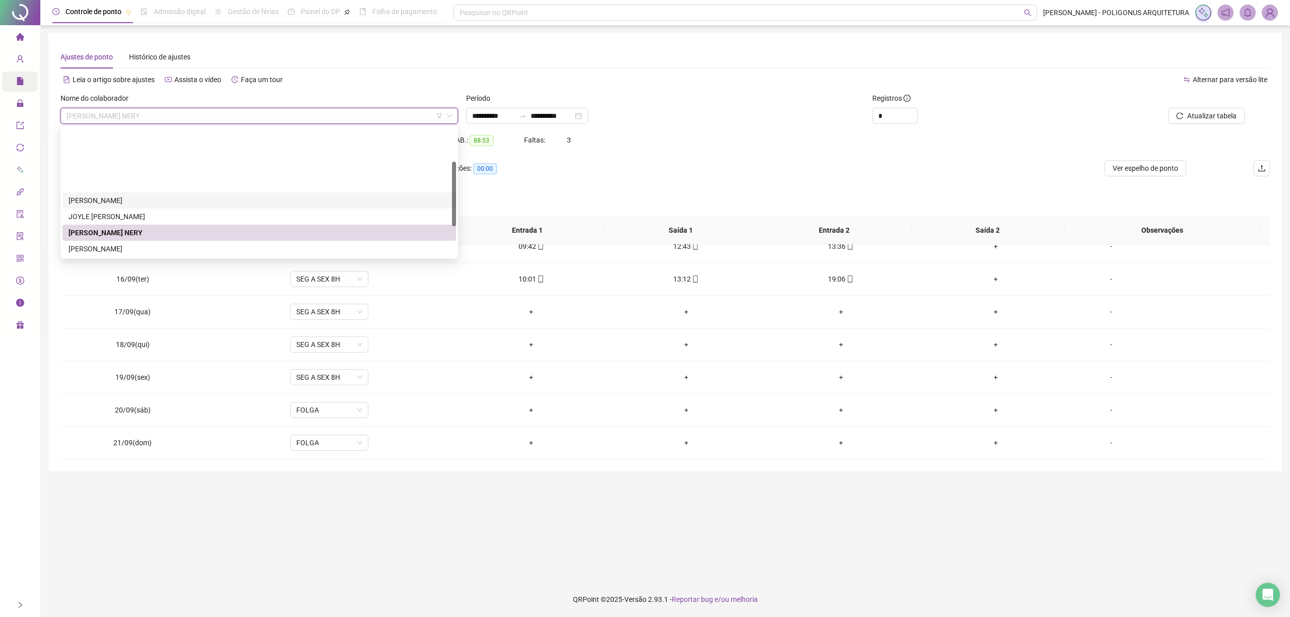
scroll to position [67, 0]
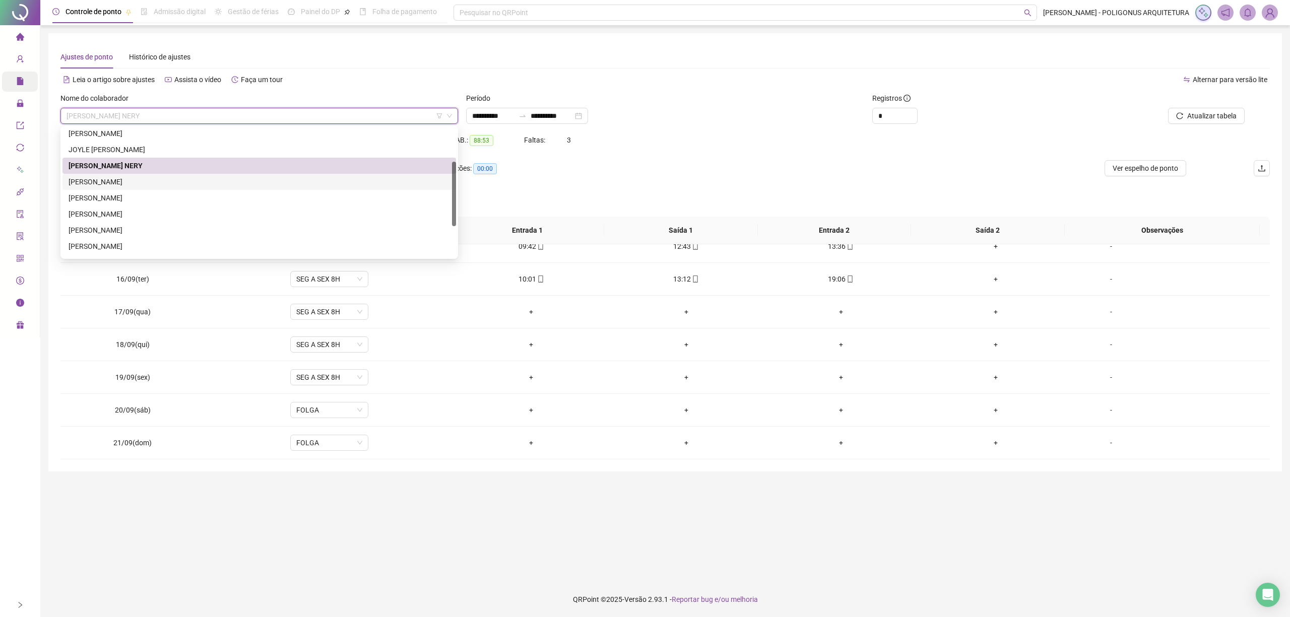
click at [170, 184] on div "[PERSON_NAME]" at bounding box center [259, 181] width 381 height 11
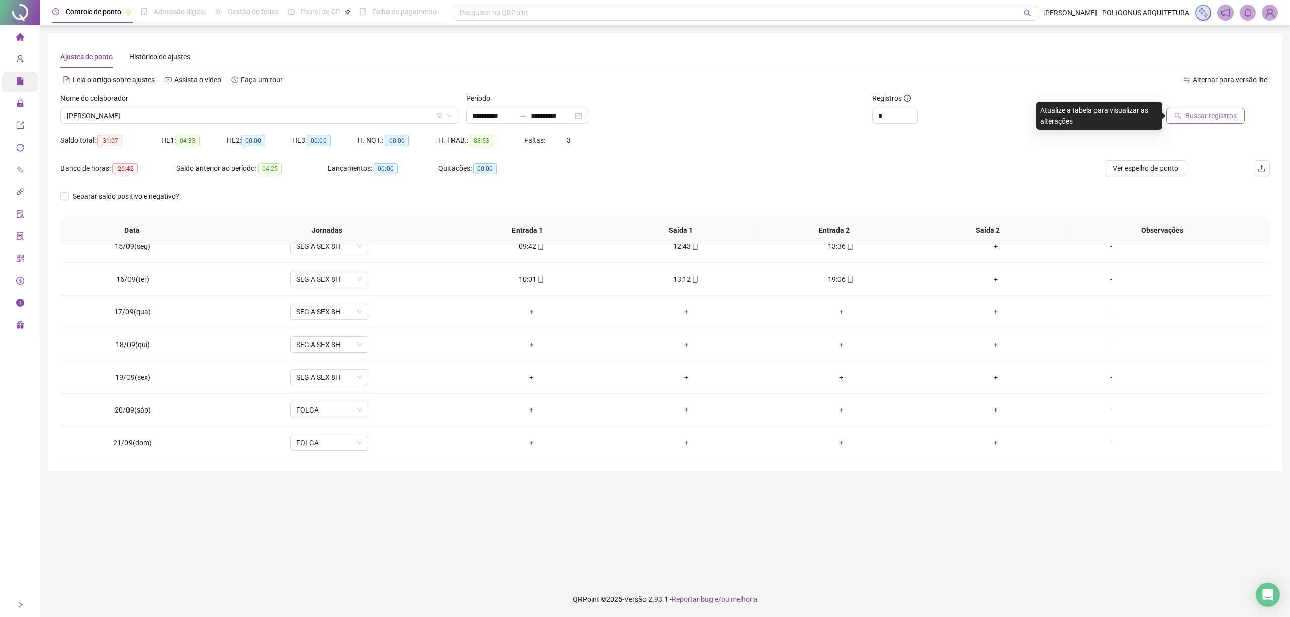
click at [1193, 113] on span "Buscar registros" at bounding box center [1210, 115] width 51 height 11
click at [1145, 167] on span "Ver espelho de ponto" at bounding box center [1144, 168] width 65 height 11
click at [784, 55] on div "Ajustes de ponto Histórico de ajustes" at bounding box center [664, 56] width 1209 height 23
click at [319, 125] on div "Nome do colaborador [PERSON_NAME]" at bounding box center [259, 112] width 406 height 39
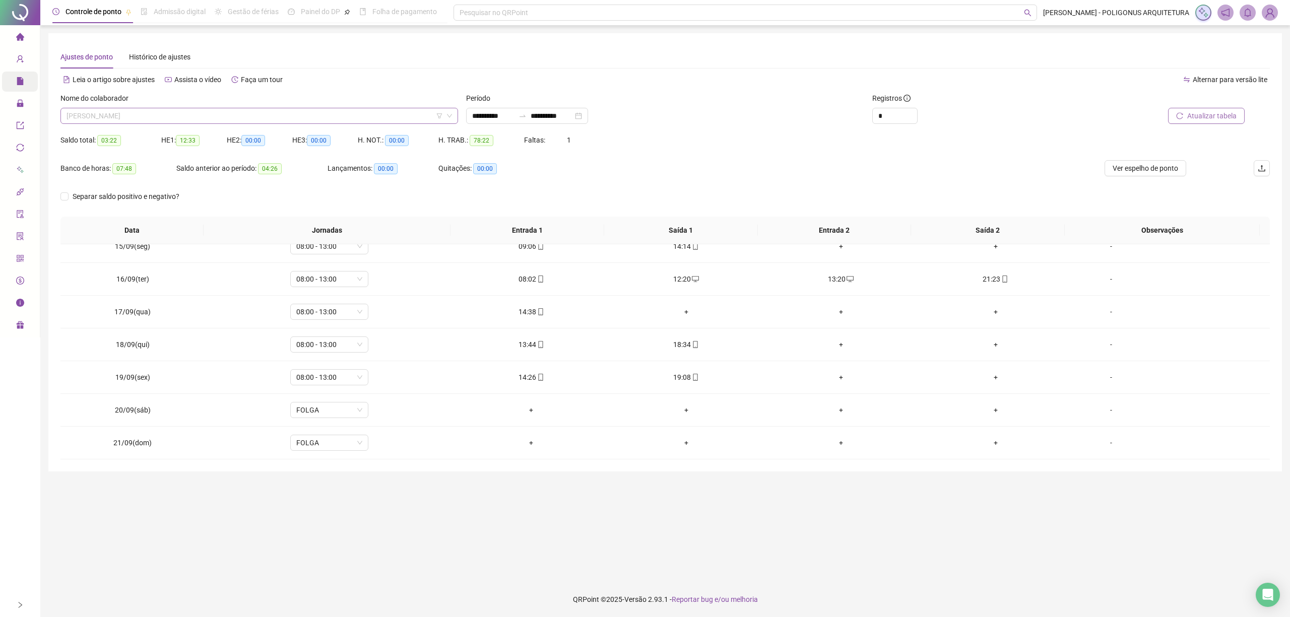
click at [319, 119] on span "[PERSON_NAME]" at bounding box center [259, 115] width 385 height 15
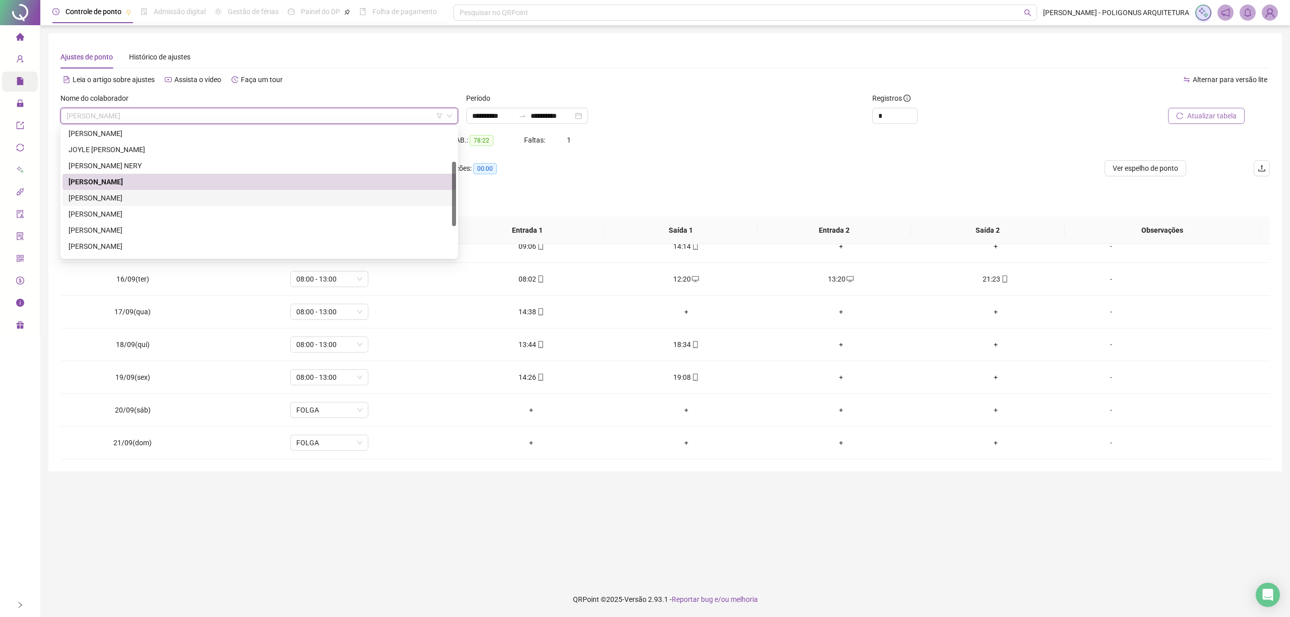
click at [167, 196] on div "[PERSON_NAME]" at bounding box center [259, 197] width 381 height 11
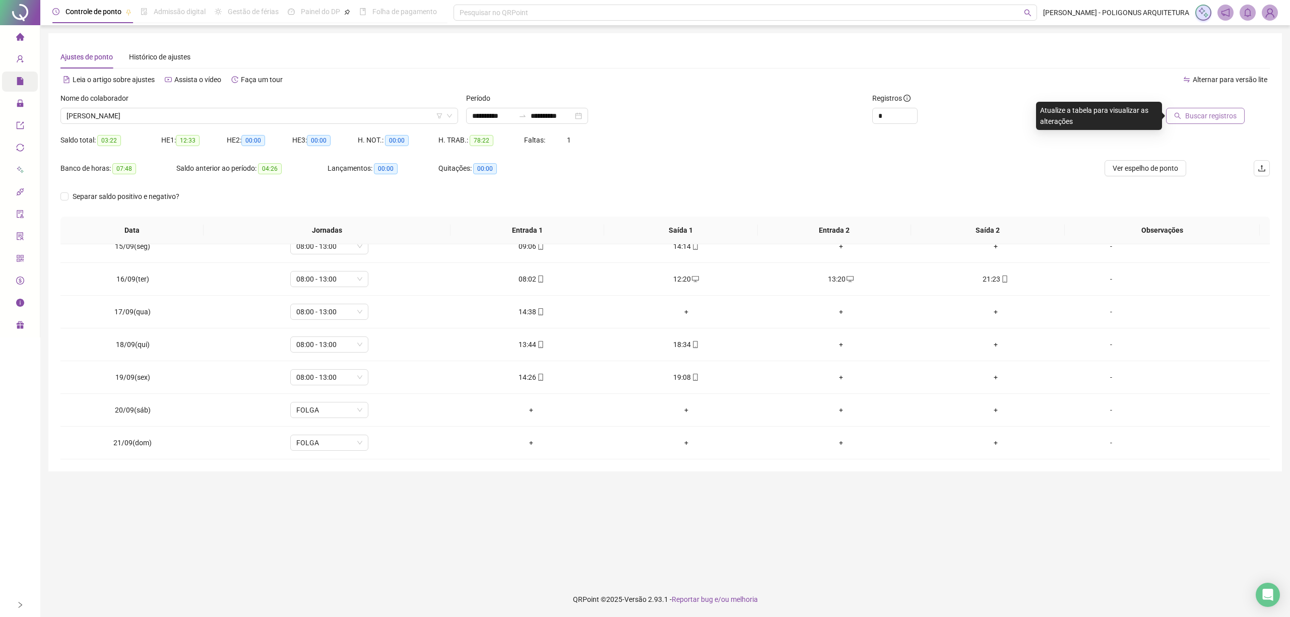
click at [1200, 111] on span "Buscar registros" at bounding box center [1210, 115] width 51 height 11
click at [1146, 168] on span "Ver espelho de ponto" at bounding box center [1144, 168] width 65 height 11
click at [373, 110] on span "[PERSON_NAME]" at bounding box center [259, 115] width 385 height 15
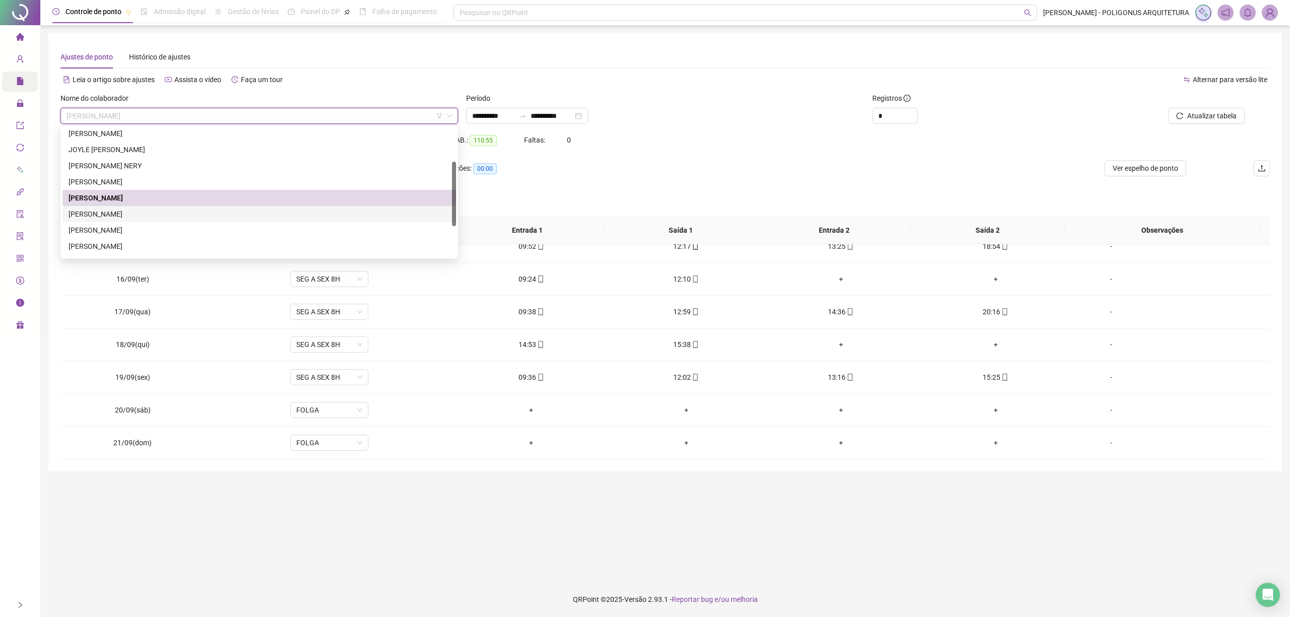
click at [142, 212] on div "[PERSON_NAME]" at bounding box center [259, 214] width 381 height 11
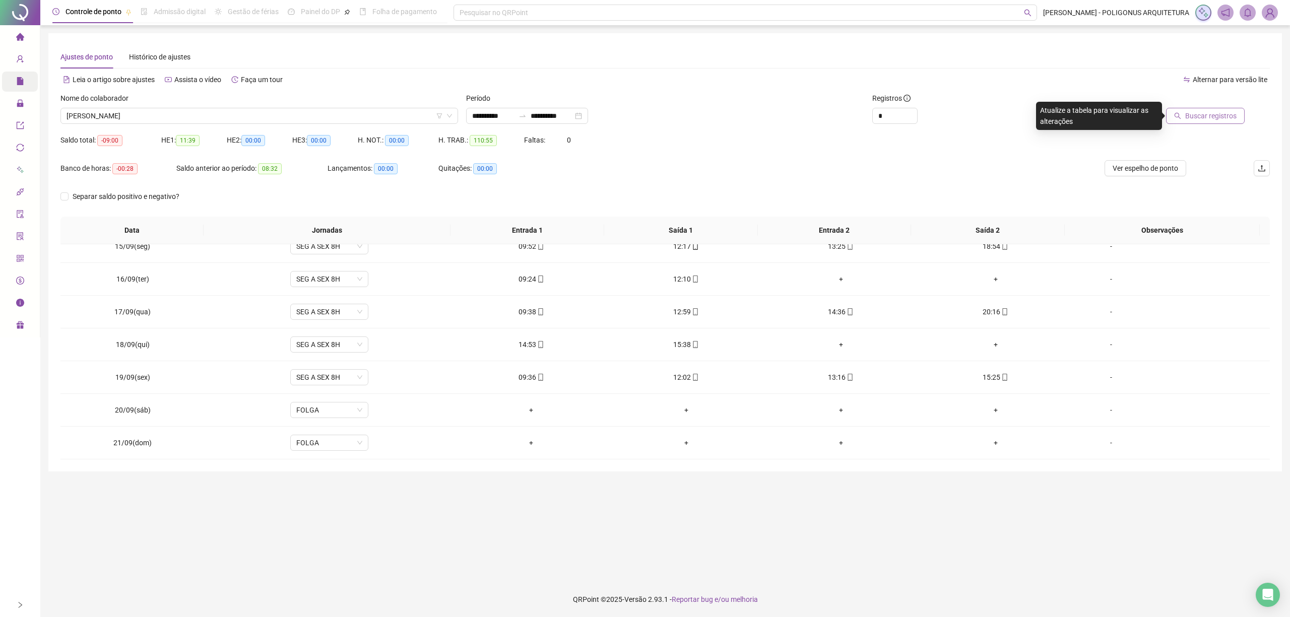
click at [1216, 118] on span "Buscar registros" at bounding box center [1210, 115] width 51 height 11
click at [1137, 170] on span "Ver espelho de ponto" at bounding box center [1144, 168] width 65 height 11
click at [357, 121] on span "[PERSON_NAME]" at bounding box center [259, 115] width 385 height 15
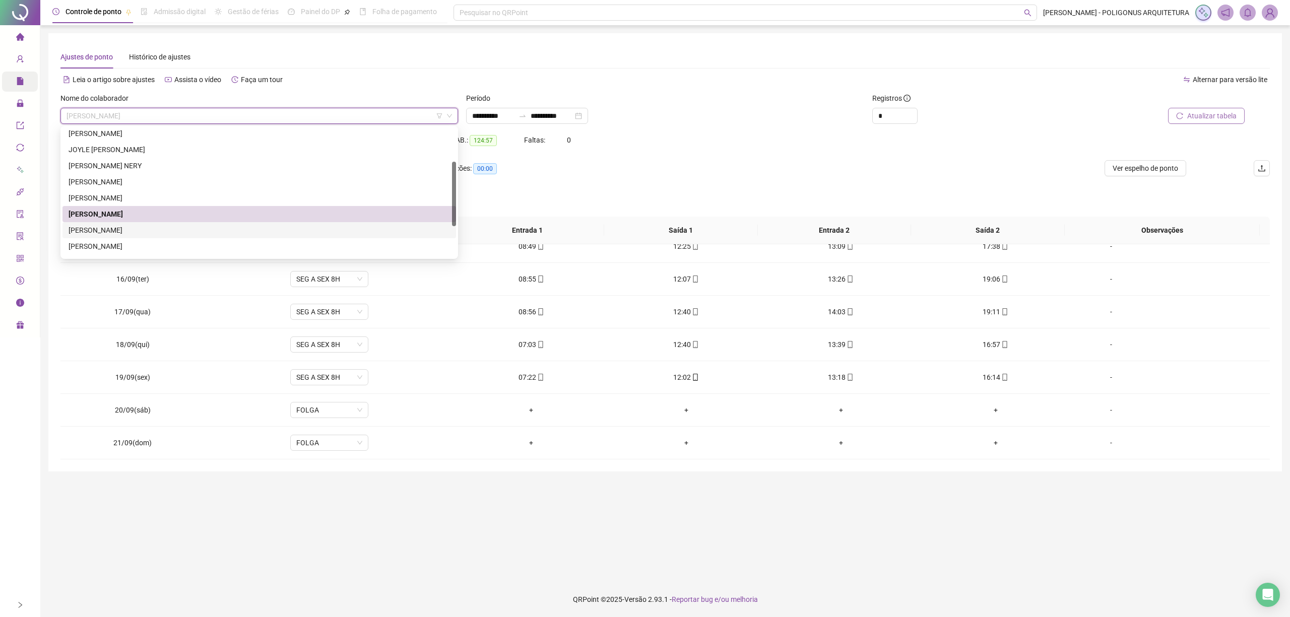
click at [143, 230] on div "[PERSON_NAME]" at bounding box center [259, 230] width 381 height 11
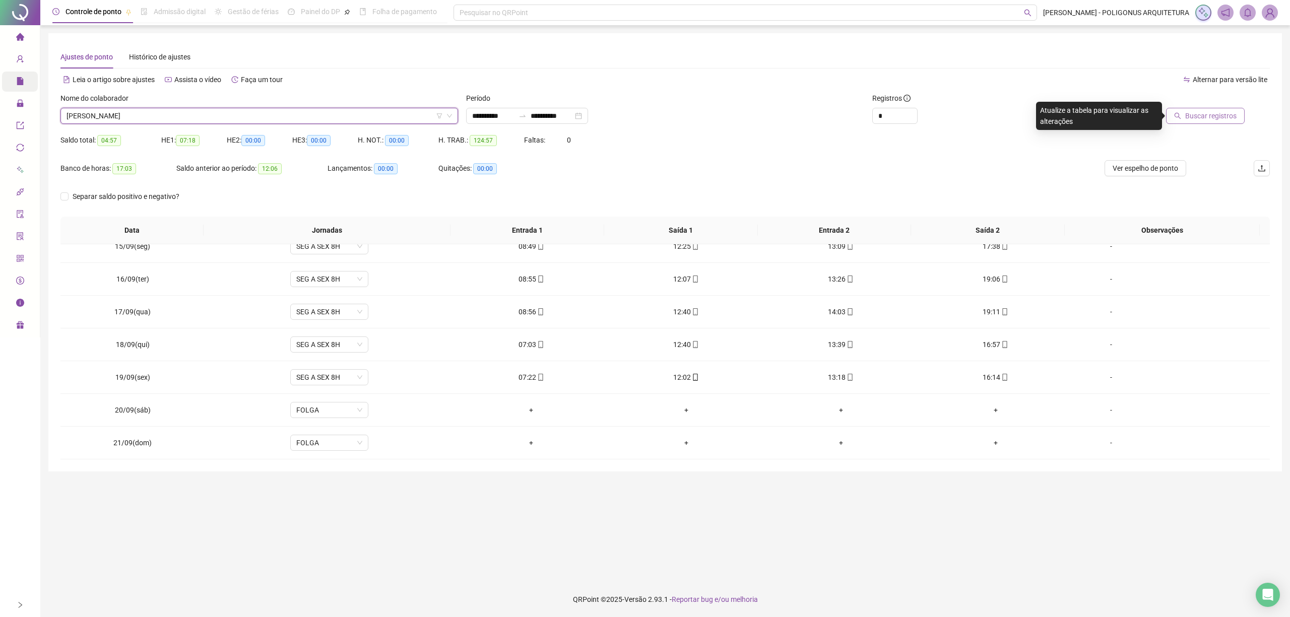
click at [1204, 116] on span "Buscar registros" at bounding box center [1210, 115] width 51 height 11
click at [1143, 166] on span "Ver espelho de ponto" at bounding box center [1144, 168] width 65 height 11
drag, startPoint x: 391, startPoint y: 115, endPoint x: 395, endPoint y: 123, distance: 9.0
click at [392, 116] on span "[PERSON_NAME]" at bounding box center [259, 115] width 385 height 15
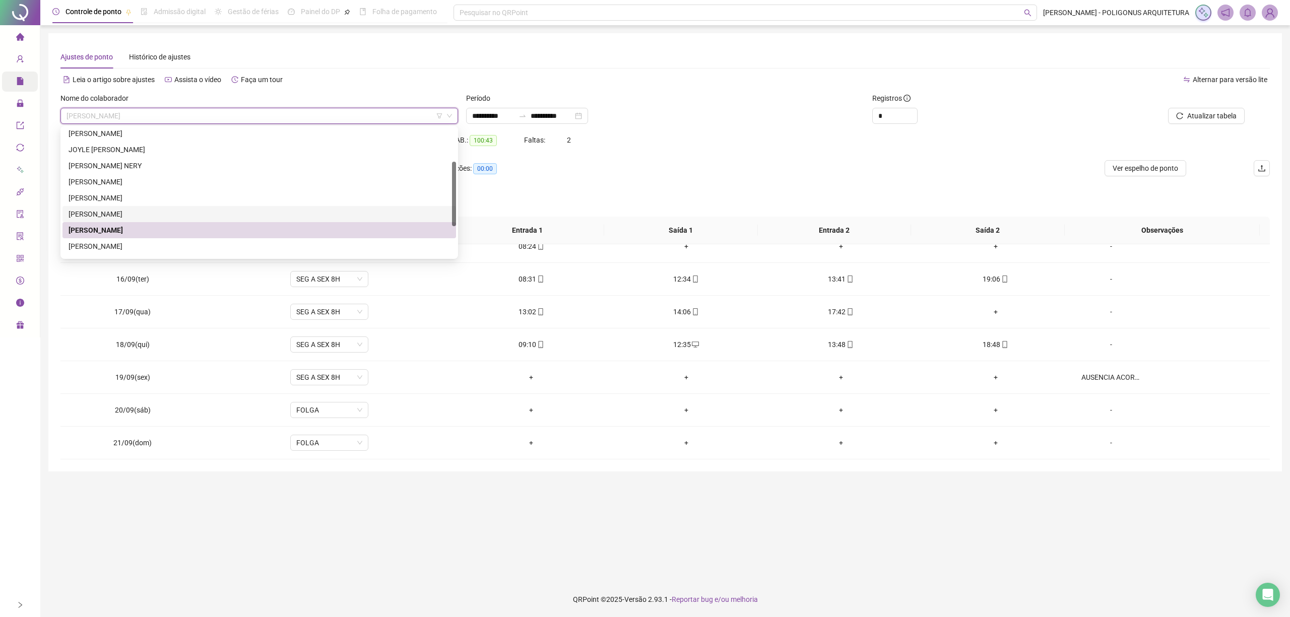
scroll to position [129, 0]
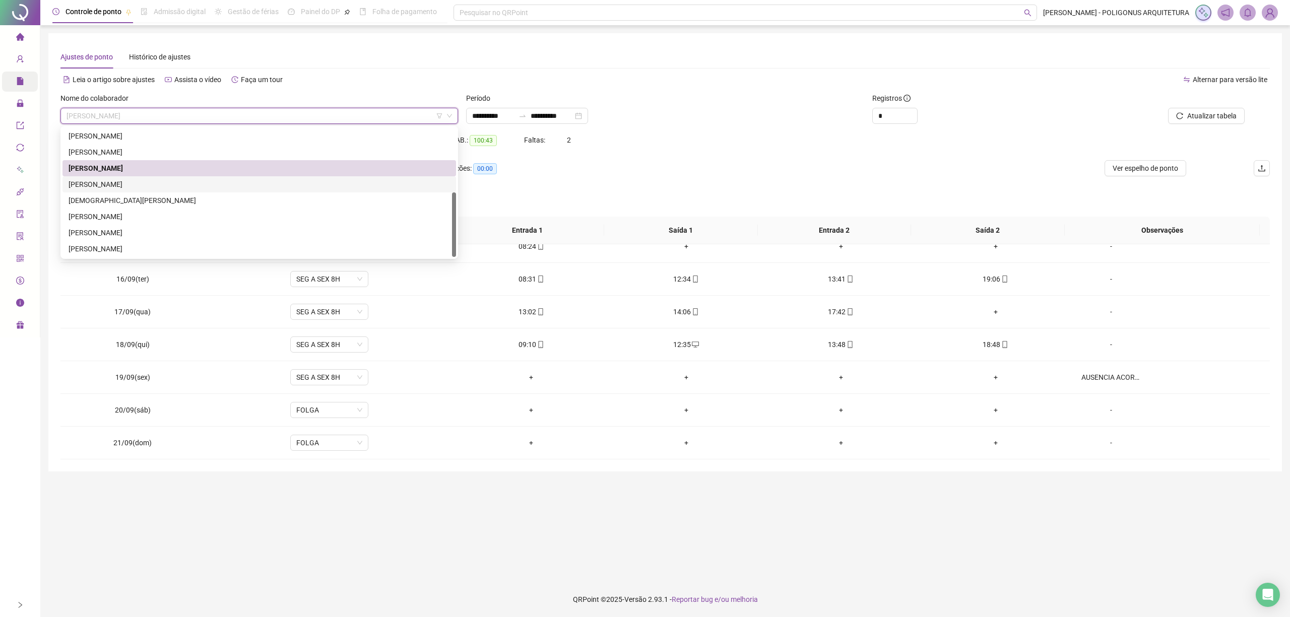
click at [163, 186] on div "[PERSON_NAME]" at bounding box center [259, 184] width 381 height 11
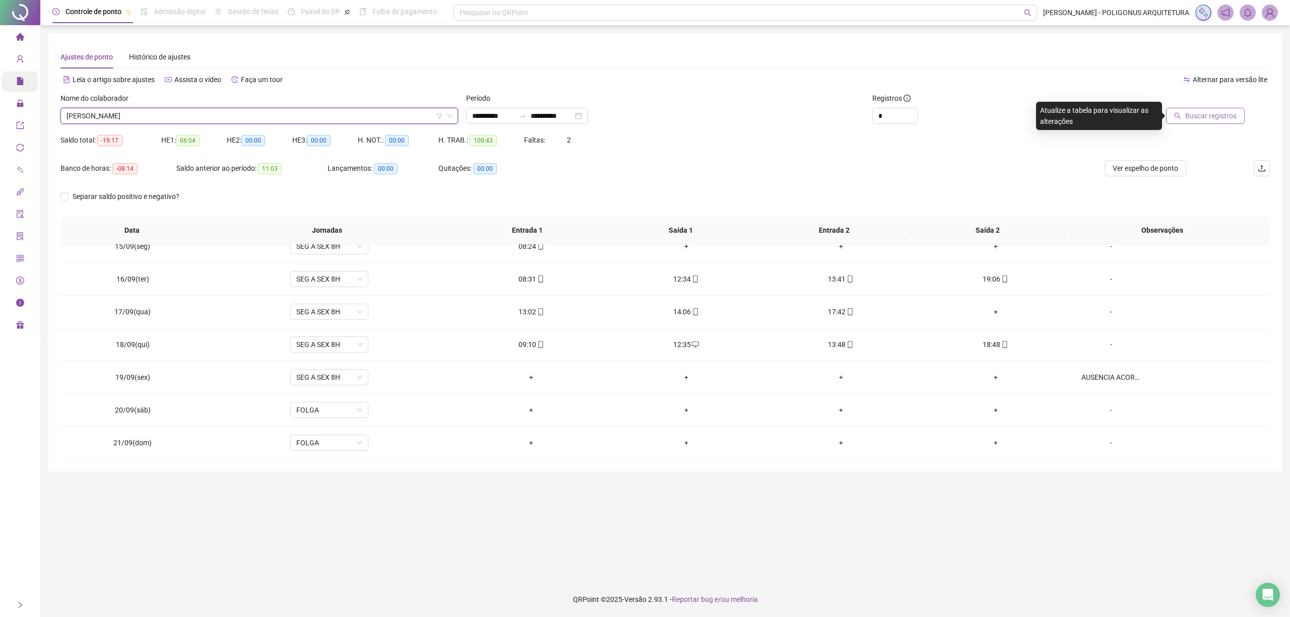
click at [1204, 119] on span "Buscar registros" at bounding box center [1210, 115] width 51 height 11
click at [1145, 168] on span "Ver espelho de ponto" at bounding box center [1144, 168] width 65 height 11
click at [413, 115] on span "[PERSON_NAME]" at bounding box center [259, 115] width 385 height 15
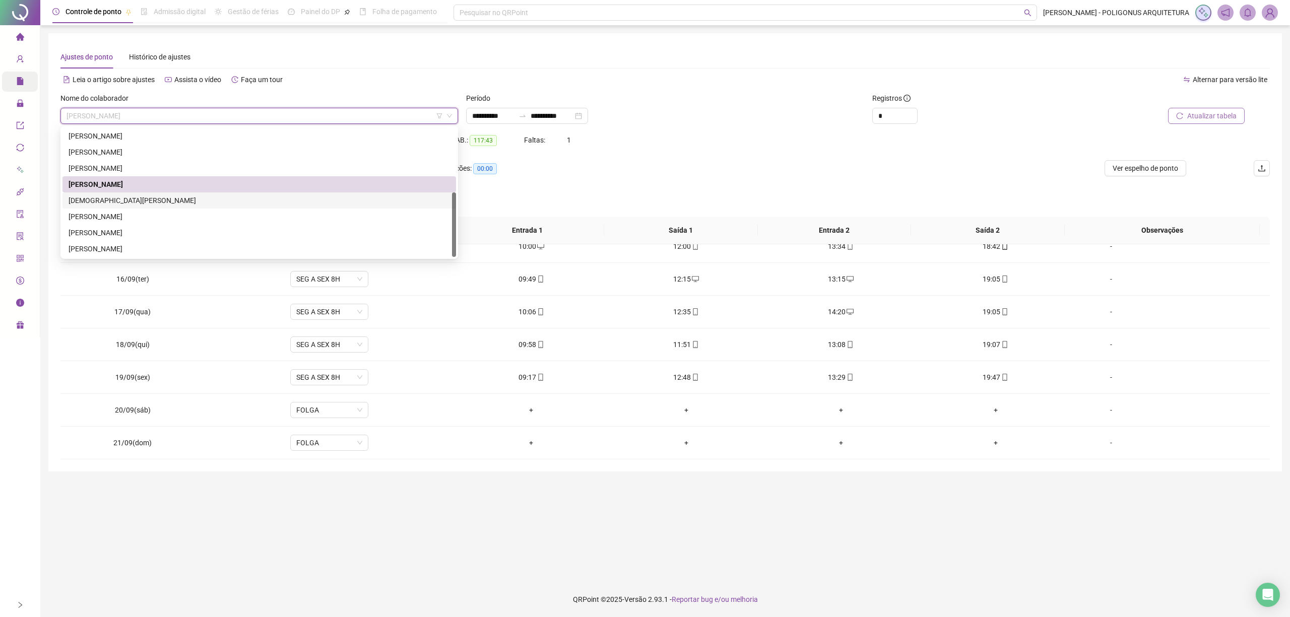
click at [175, 204] on div "[DEMOGRAPHIC_DATA][PERSON_NAME]" at bounding box center [259, 200] width 381 height 11
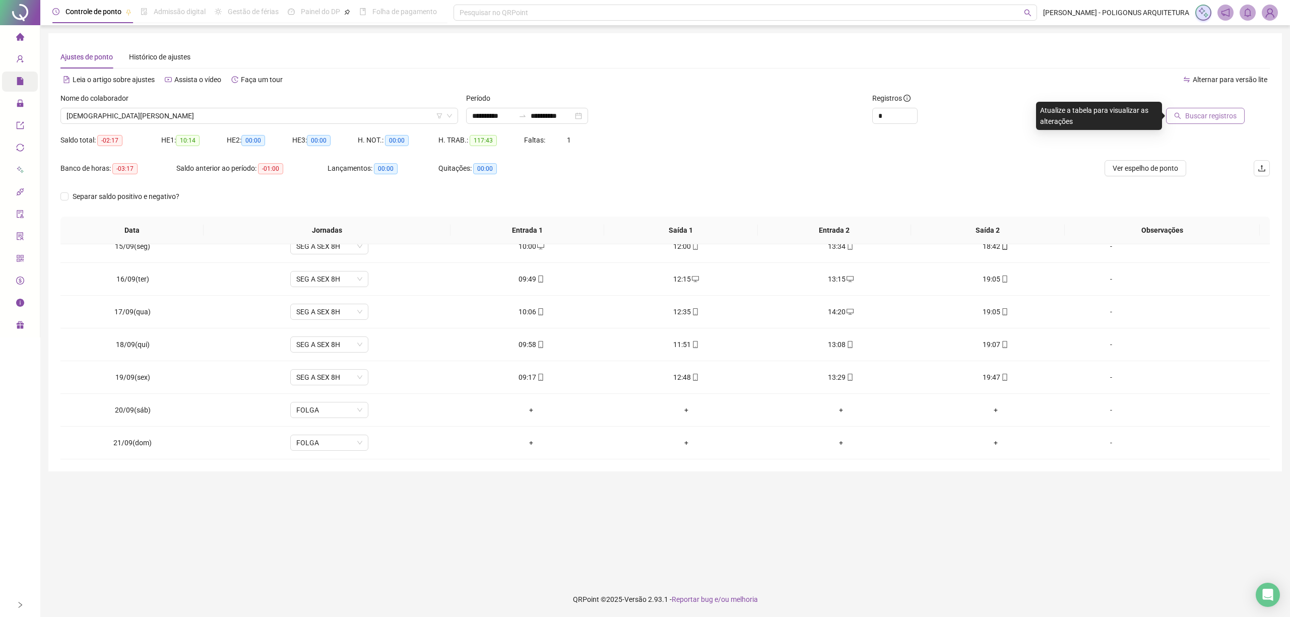
click at [1215, 117] on span "Buscar registros" at bounding box center [1210, 115] width 51 height 11
click at [1145, 169] on span "Ver espelho de ponto" at bounding box center [1144, 168] width 65 height 11
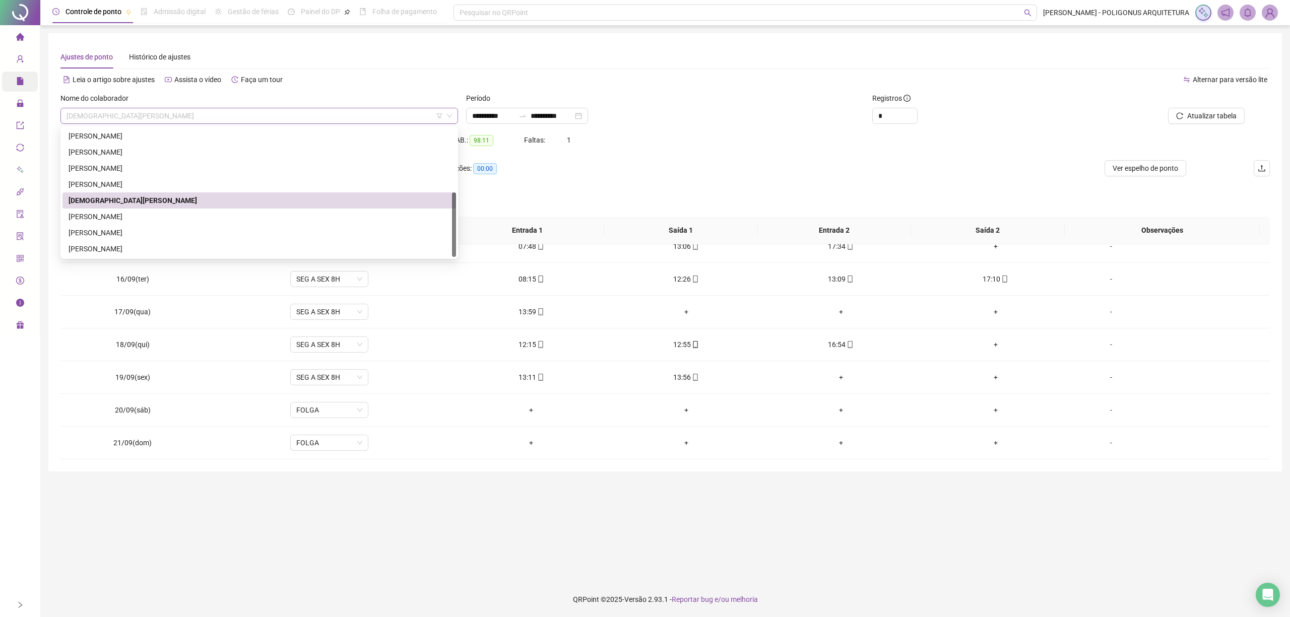
click at [426, 116] on span "[DEMOGRAPHIC_DATA][PERSON_NAME]" at bounding box center [259, 115] width 385 height 15
click at [73, 221] on div "[PERSON_NAME]" at bounding box center [259, 216] width 381 height 11
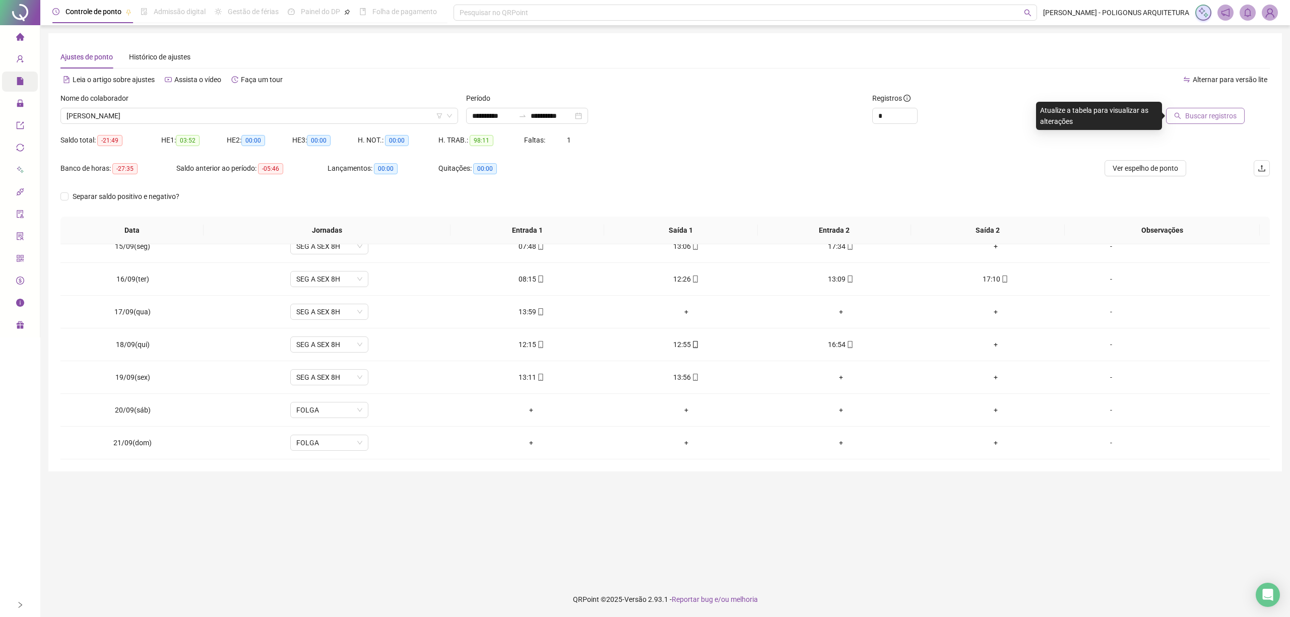
click at [1226, 119] on span "Buscar registros" at bounding box center [1210, 115] width 51 height 11
click at [1142, 168] on span "Ver espelho de ponto" at bounding box center [1144, 168] width 65 height 11
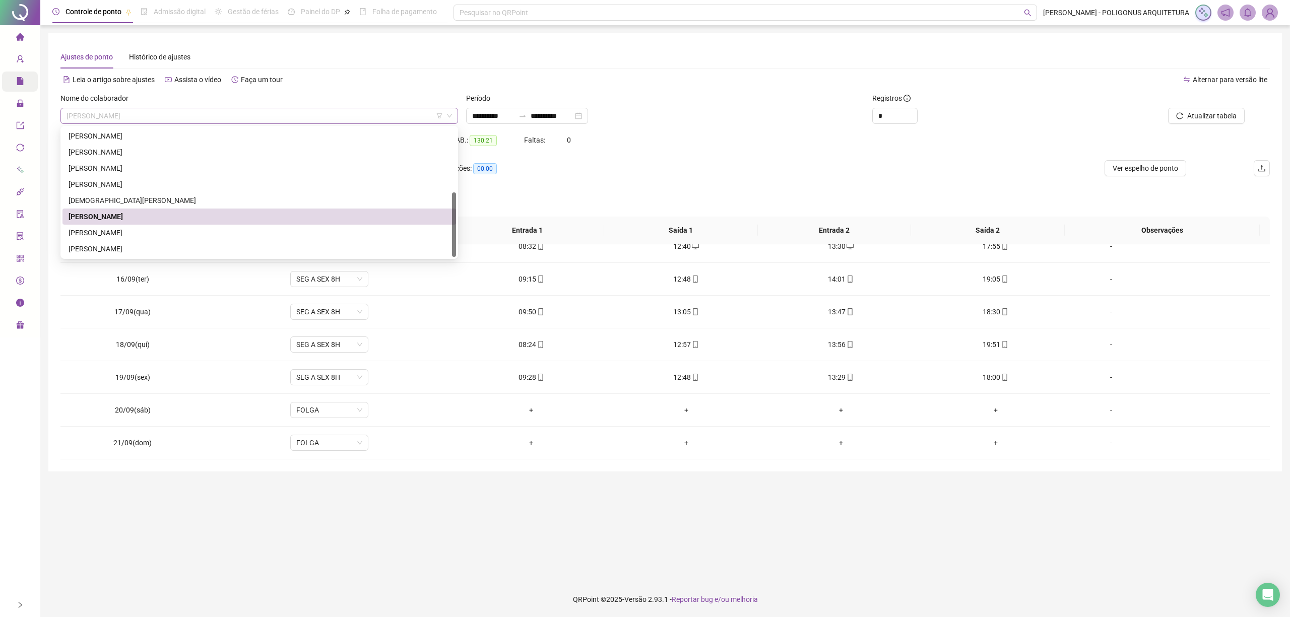
click at [317, 114] on span "[PERSON_NAME]" at bounding box center [259, 115] width 385 height 15
click at [142, 232] on div "[PERSON_NAME]" at bounding box center [259, 232] width 381 height 11
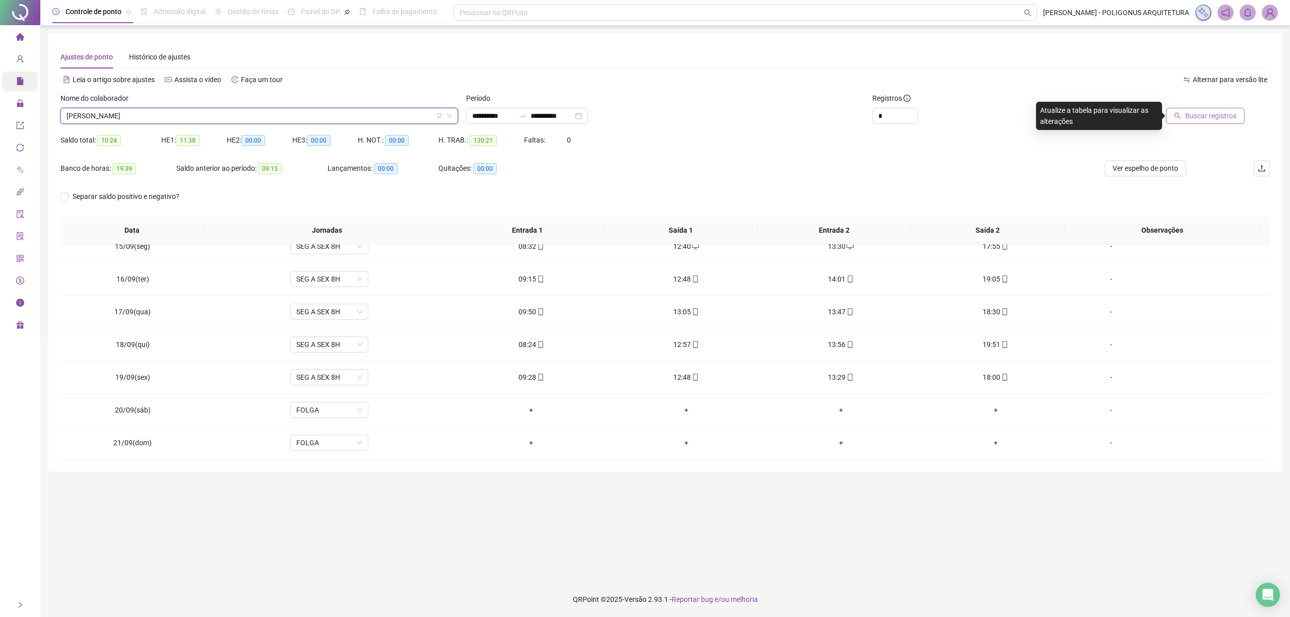
click at [1196, 119] on span "Buscar registros" at bounding box center [1210, 115] width 51 height 11
click at [1152, 167] on span "Ver espelho de ponto" at bounding box center [1144, 168] width 65 height 11
click at [265, 109] on span "[PERSON_NAME]" at bounding box center [259, 115] width 385 height 15
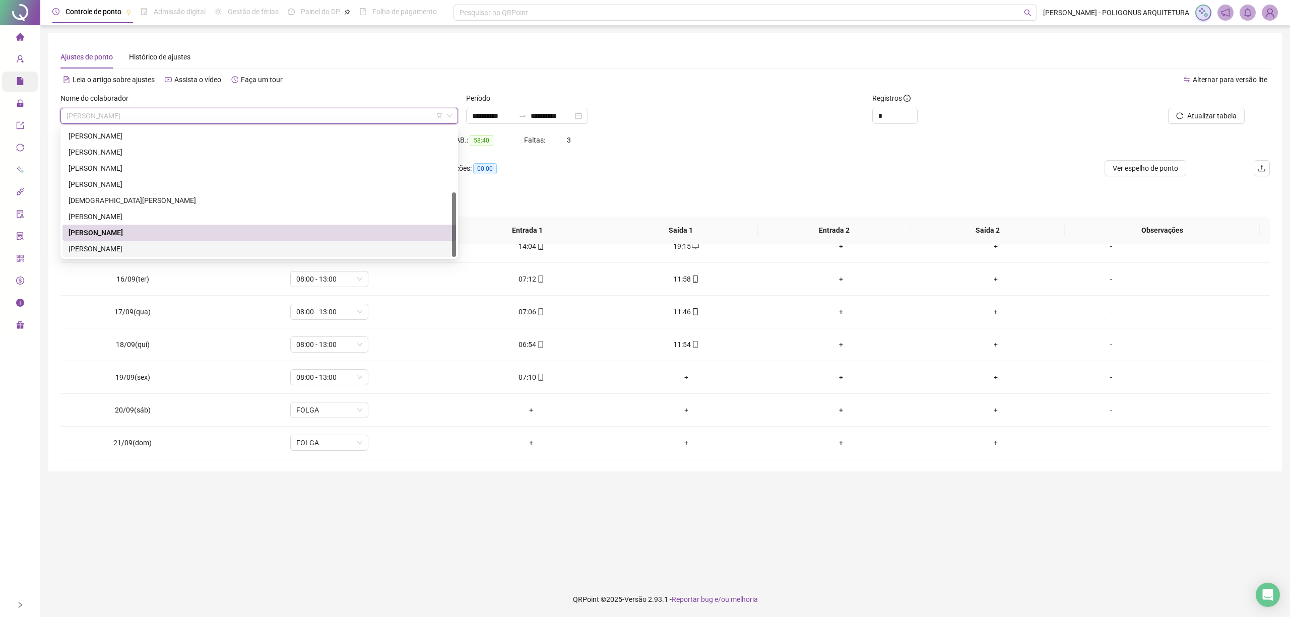
click at [186, 246] on div "[PERSON_NAME]" at bounding box center [259, 248] width 381 height 11
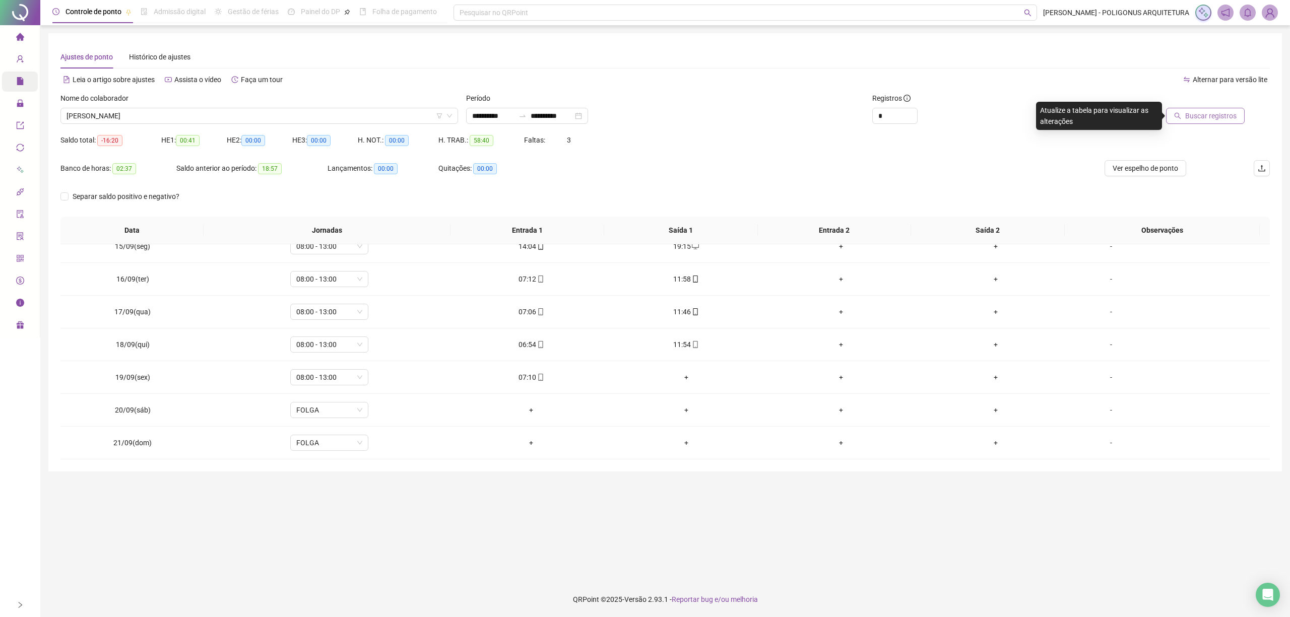
click at [1205, 113] on span "Buscar registros" at bounding box center [1210, 115] width 51 height 11
click at [1148, 170] on span "Ver espelho de ponto" at bounding box center [1144, 168] width 65 height 11
click at [19, 108] on span "lock" at bounding box center [20, 105] width 8 height 20
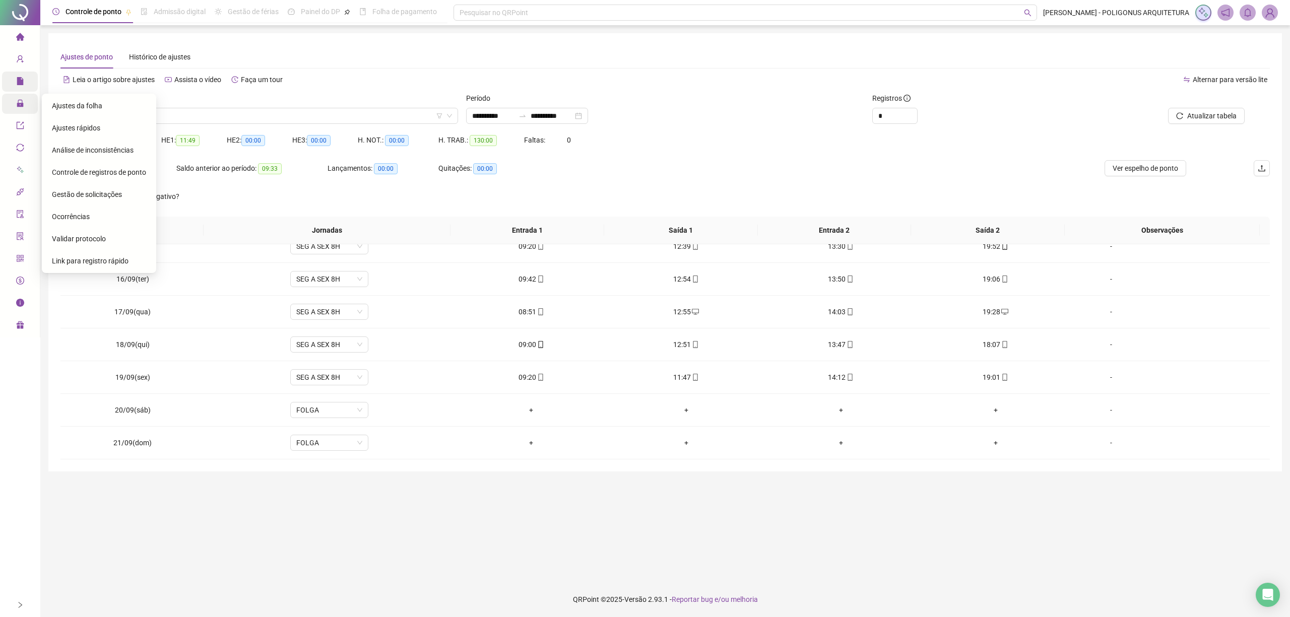
click at [57, 186] on div "Gestão de solicitações" at bounding box center [99, 194] width 94 height 20
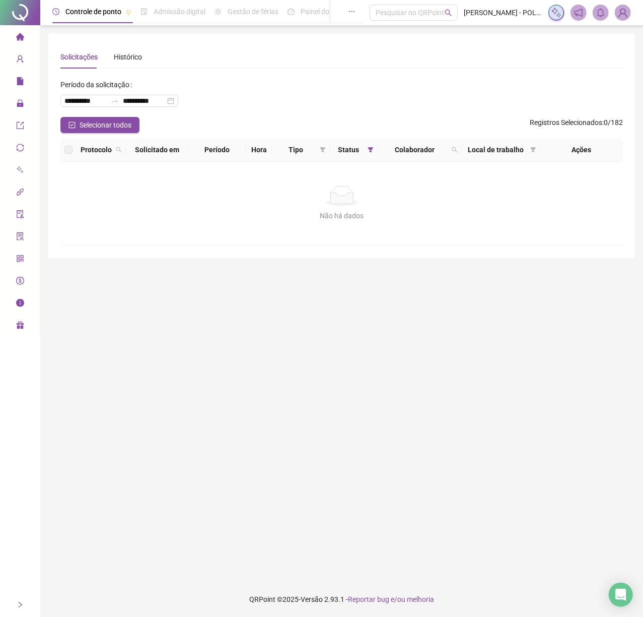
drag, startPoint x: 310, startPoint y: 274, endPoint x: 300, endPoint y: 273, distance: 10.2
click at [310, 276] on main "**********" at bounding box center [341, 303] width 587 height 540
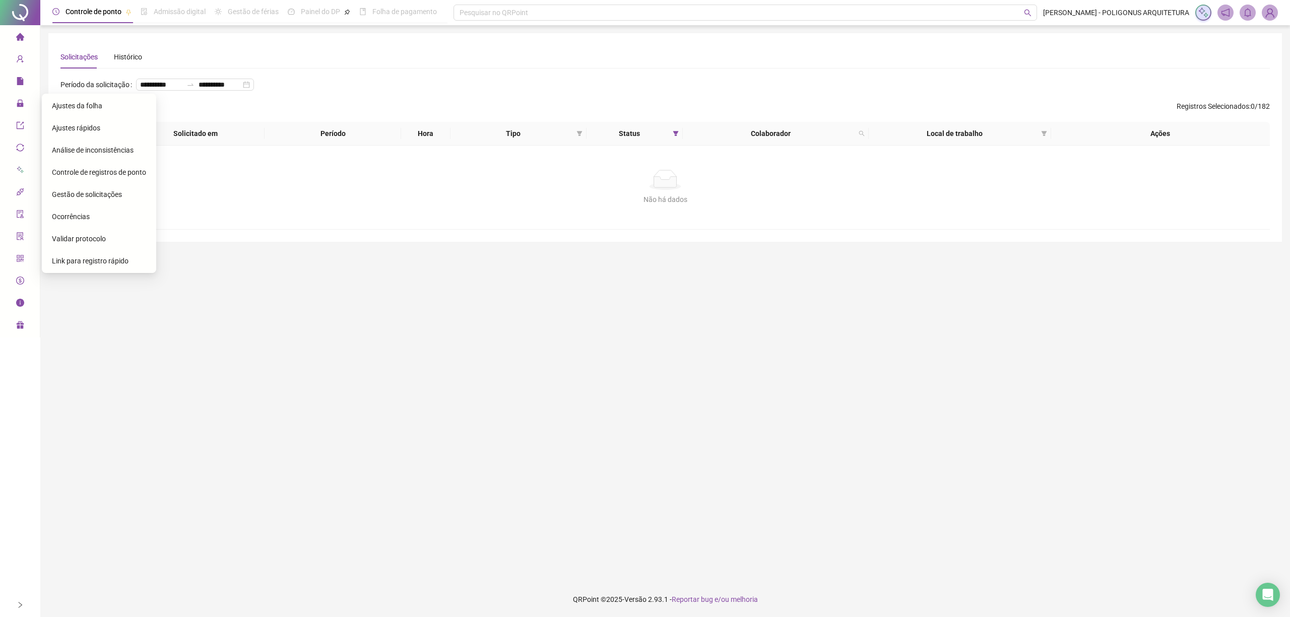
drag, startPoint x: 63, startPoint y: 130, endPoint x: 39, endPoint y: 94, distance: 43.9
click at [63, 129] on span "Ajustes rápidos" at bounding box center [76, 128] width 48 height 8
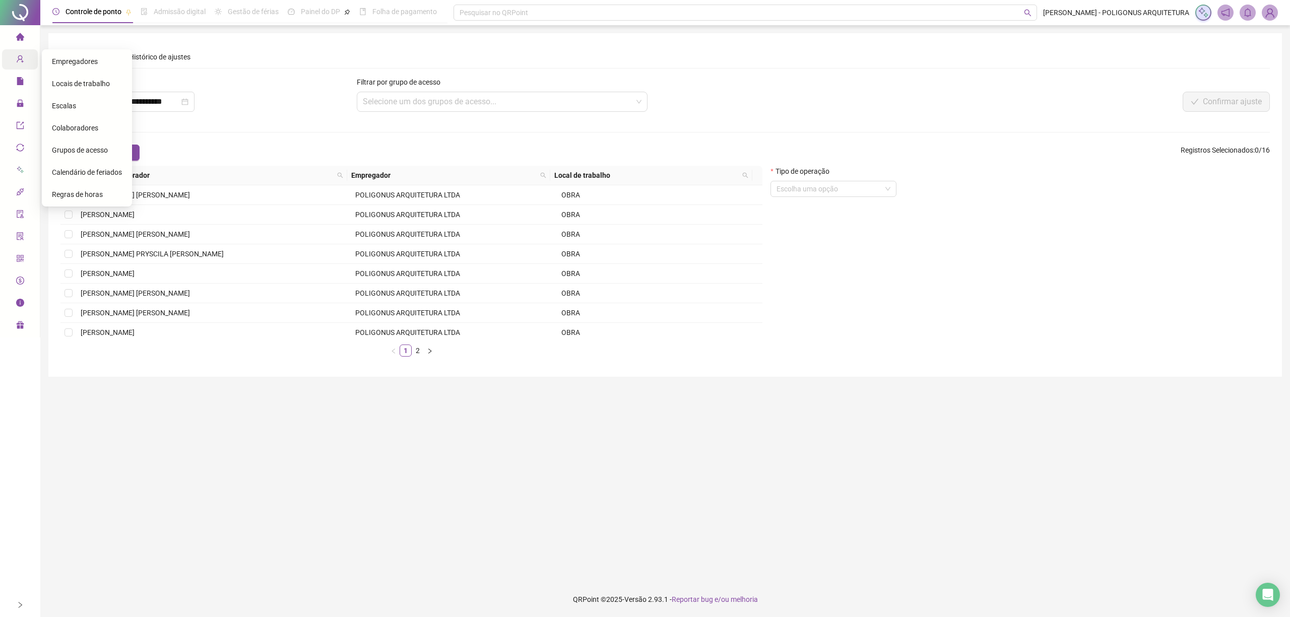
click at [21, 60] on icon "user-add" at bounding box center [20, 59] width 8 height 8
click at [90, 127] on span "Colaboradores" at bounding box center [75, 128] width 46 height 8
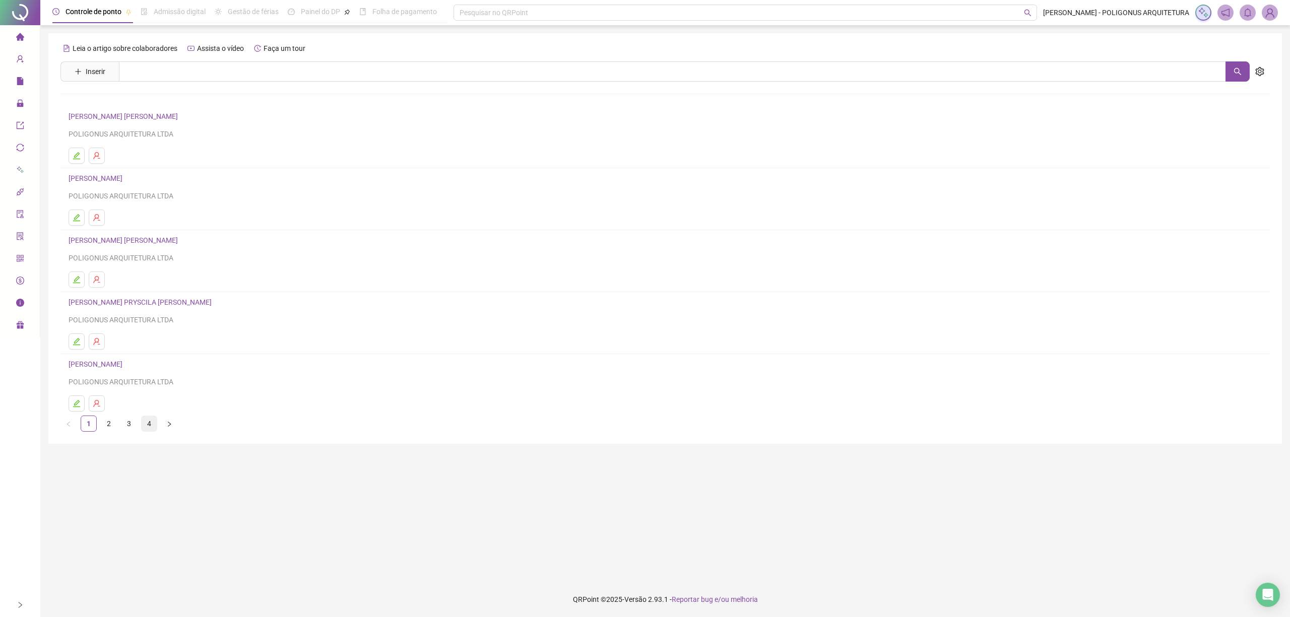
click at [153, 428] on link "4" at bounding box center [149, 423] width 15 height 15
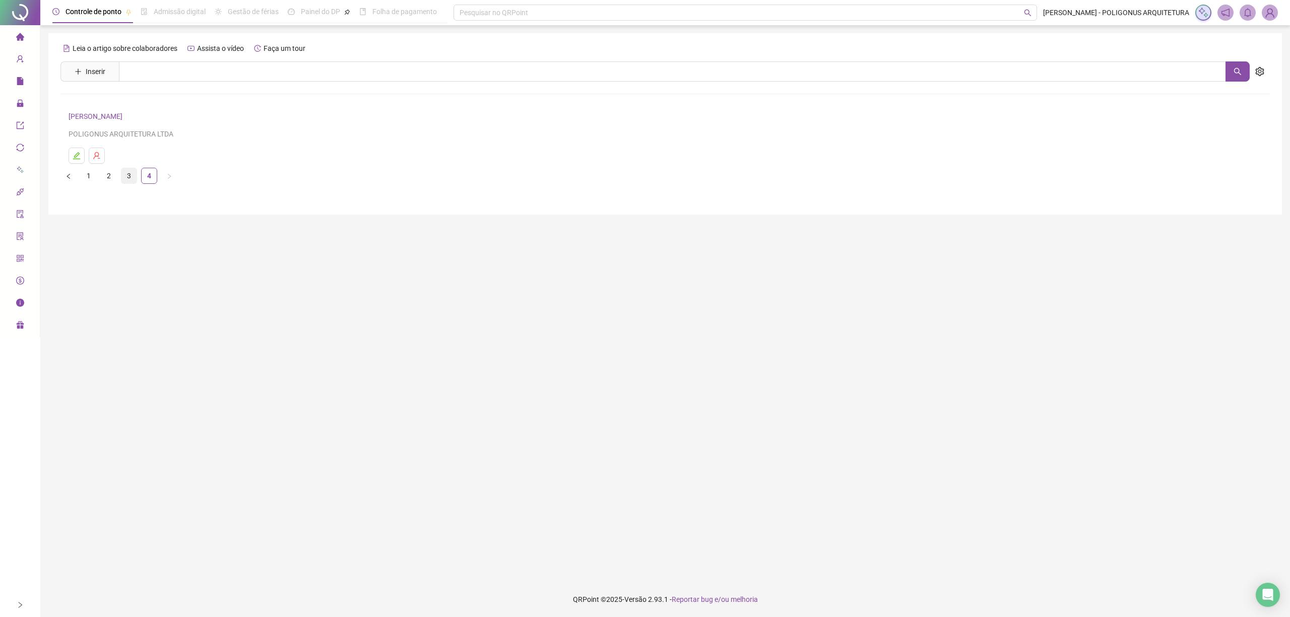
click at [132, 180] on link "3" at bounding box center [128, 175] width 15 height 15
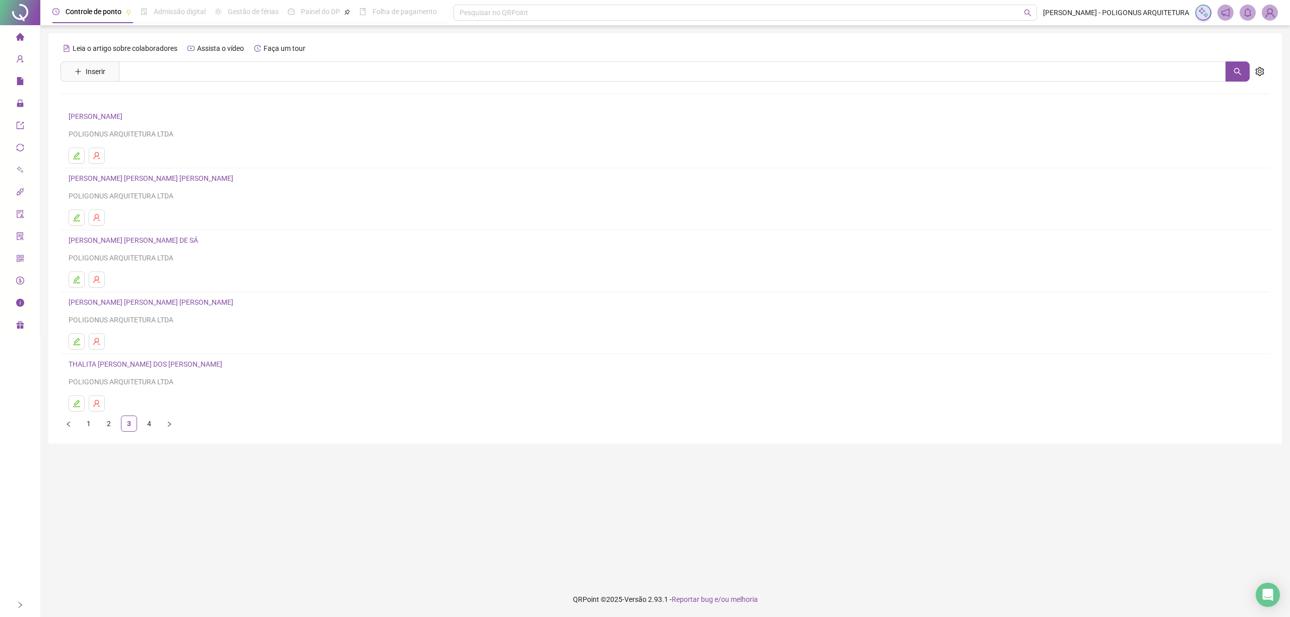
click at [101, 303] on link "[PERSON_NAME]" at bounding box center [153, 302] width 168 height 8
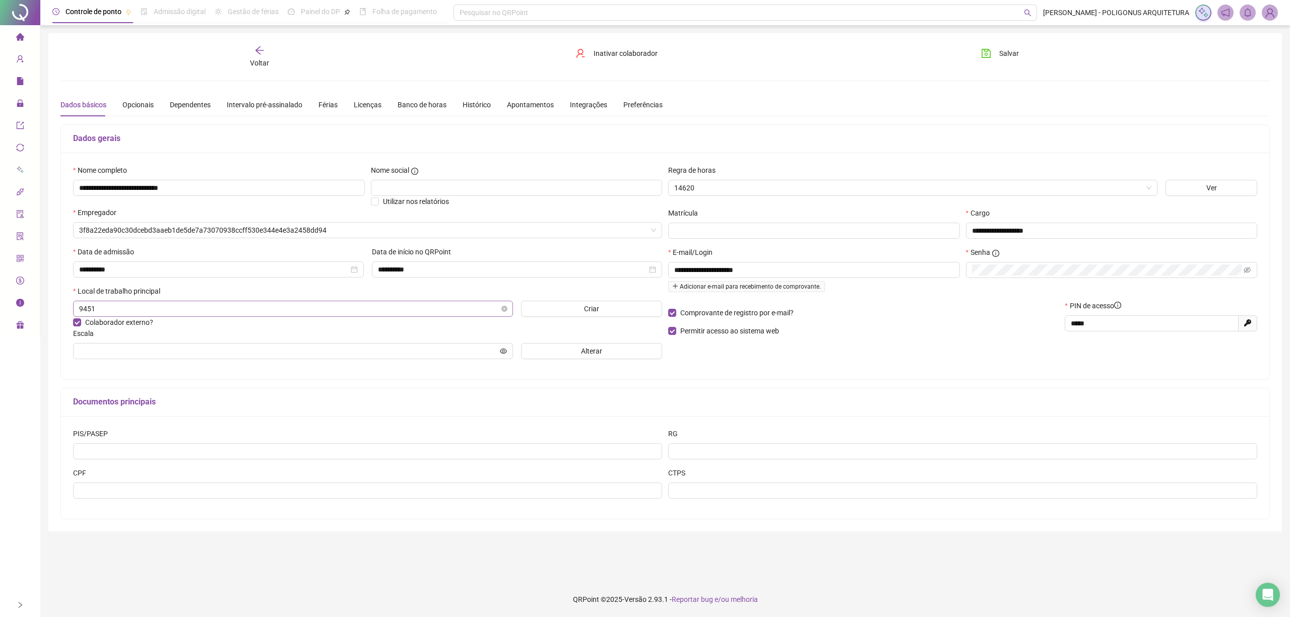
type input "**********"
click at [328, 107] on div "Férias" at bounding box center [327, 104] width 19 height 11
